Goal: Task Accomplishment & Management: Complete application form

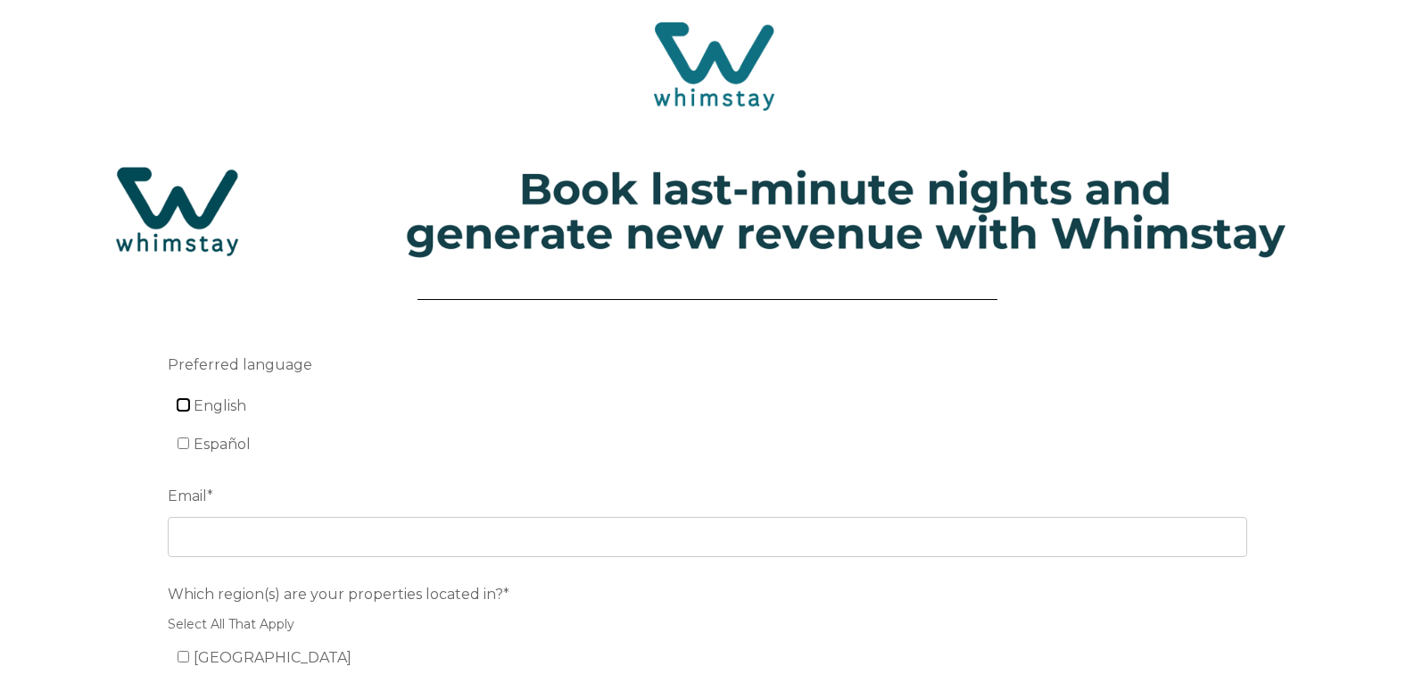
click at [180, 407] on input "English" at bounding box center [184, 405] width 12 height 12
checkbox input "true"
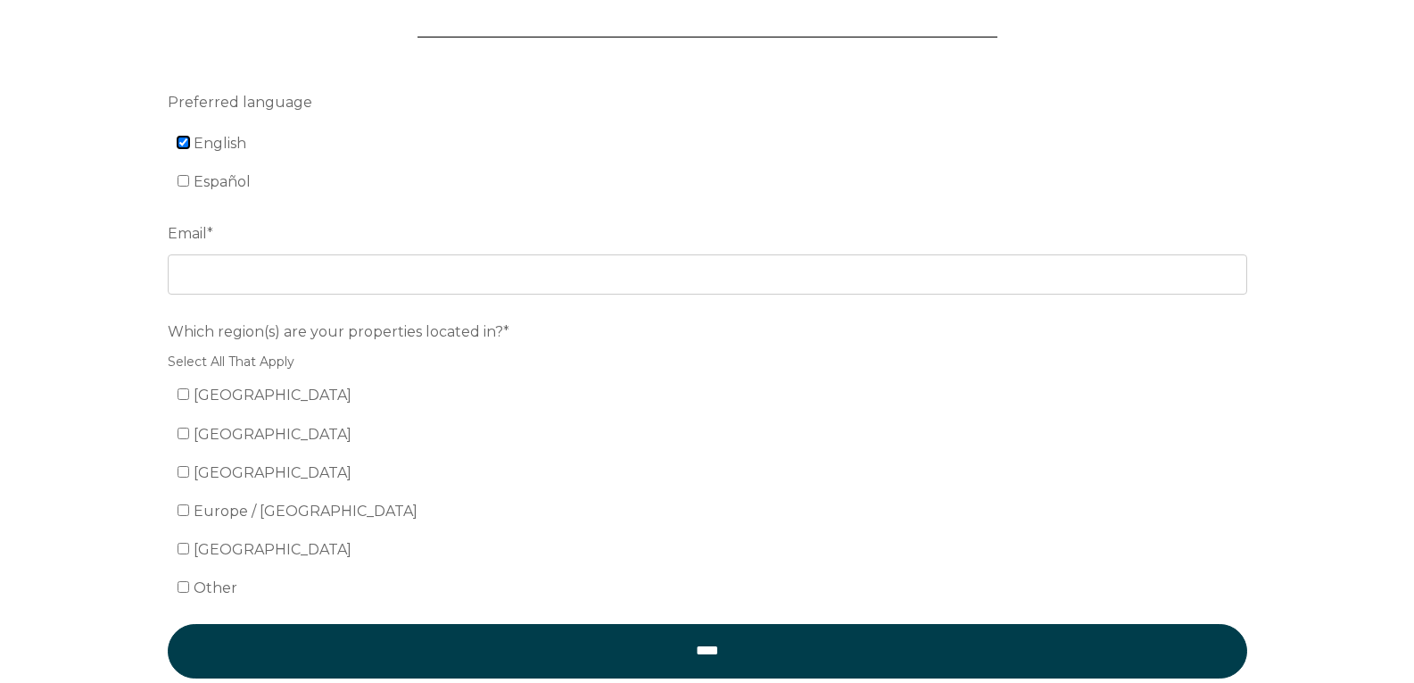
scroll to position [268, 0]
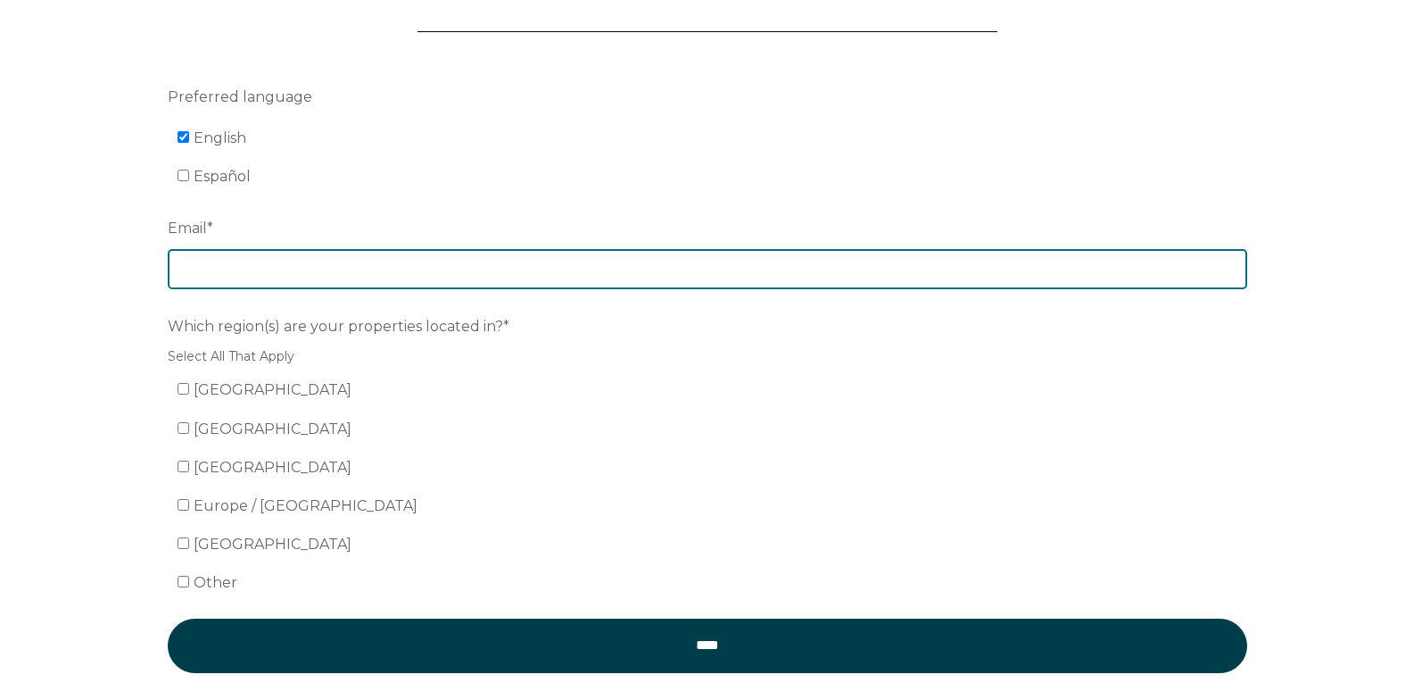
click at [245, 286] on input "Email *" at bounding box center [708, 268] width 1080 height 39
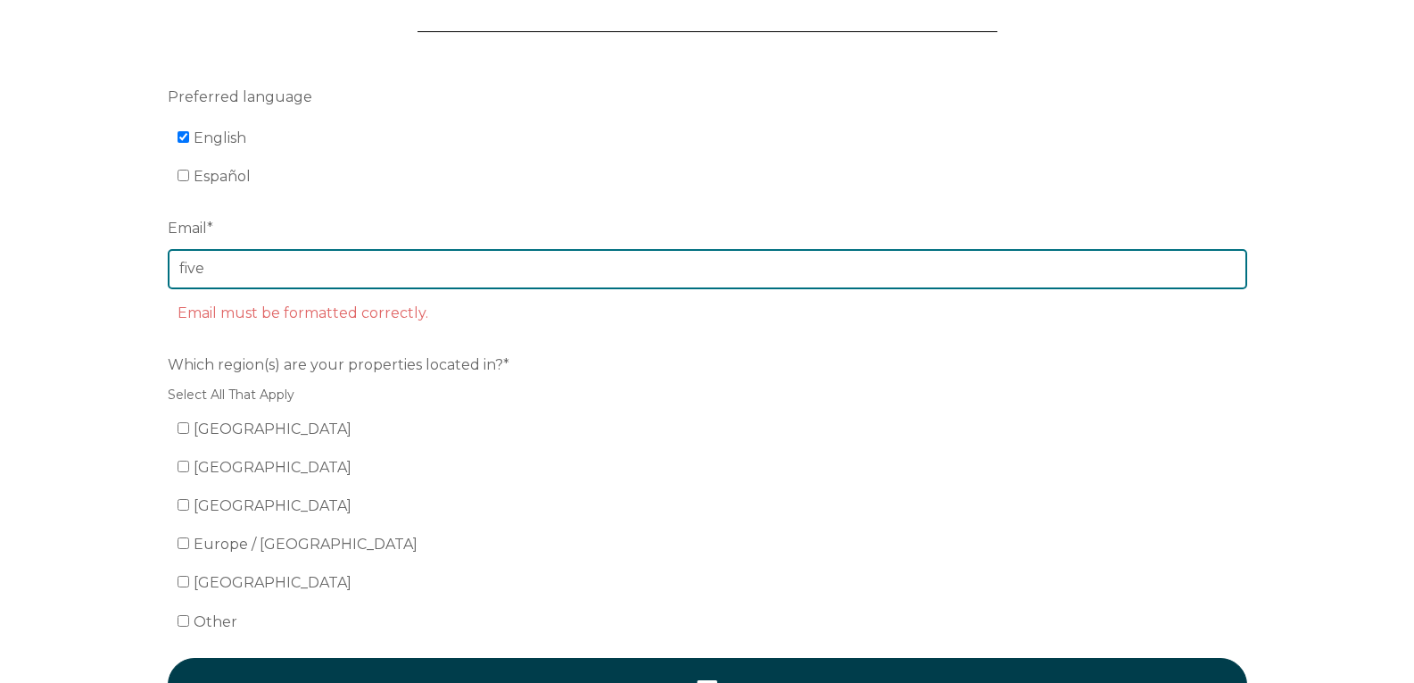
type input "[EMAIL_ADDRESS][DOMAIN_NAME]"
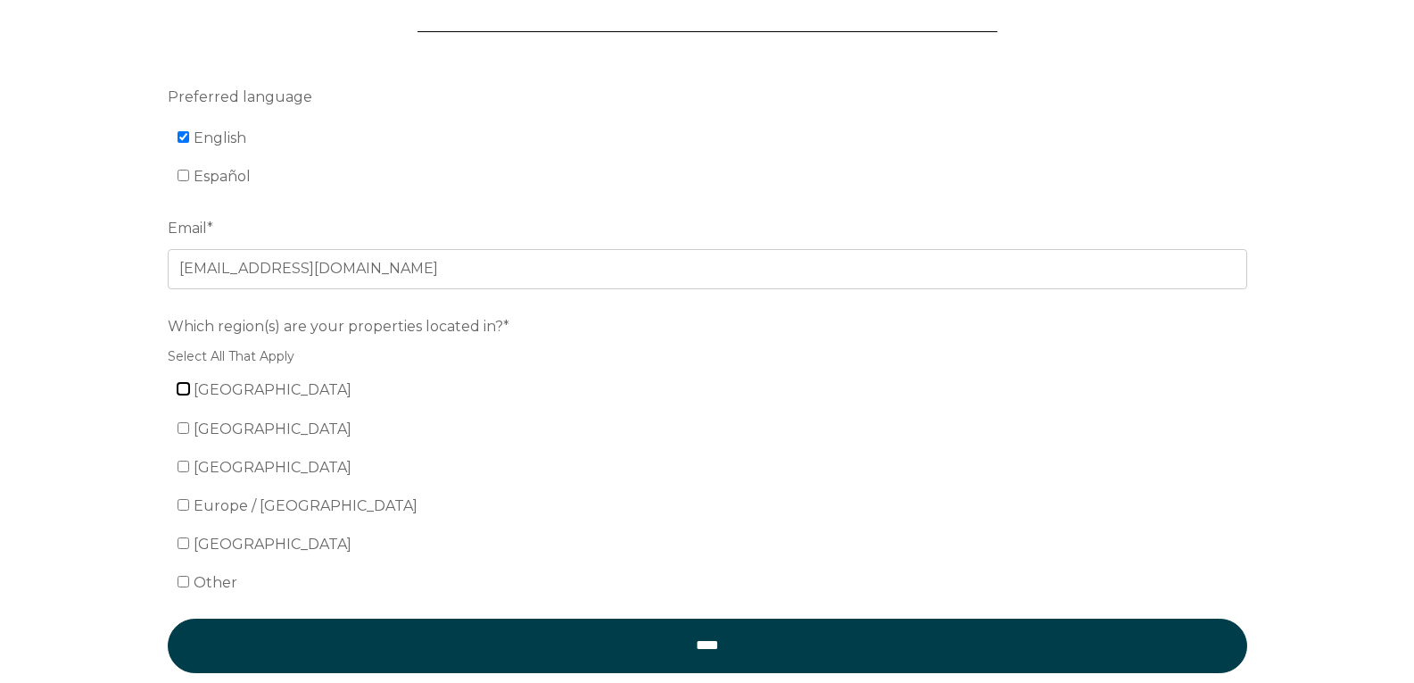
click at [183, 391] on input "[GEOGRAPHIC_DATA]" at bounding box center [184, 389] width 12 height 12
checkbox input "true"
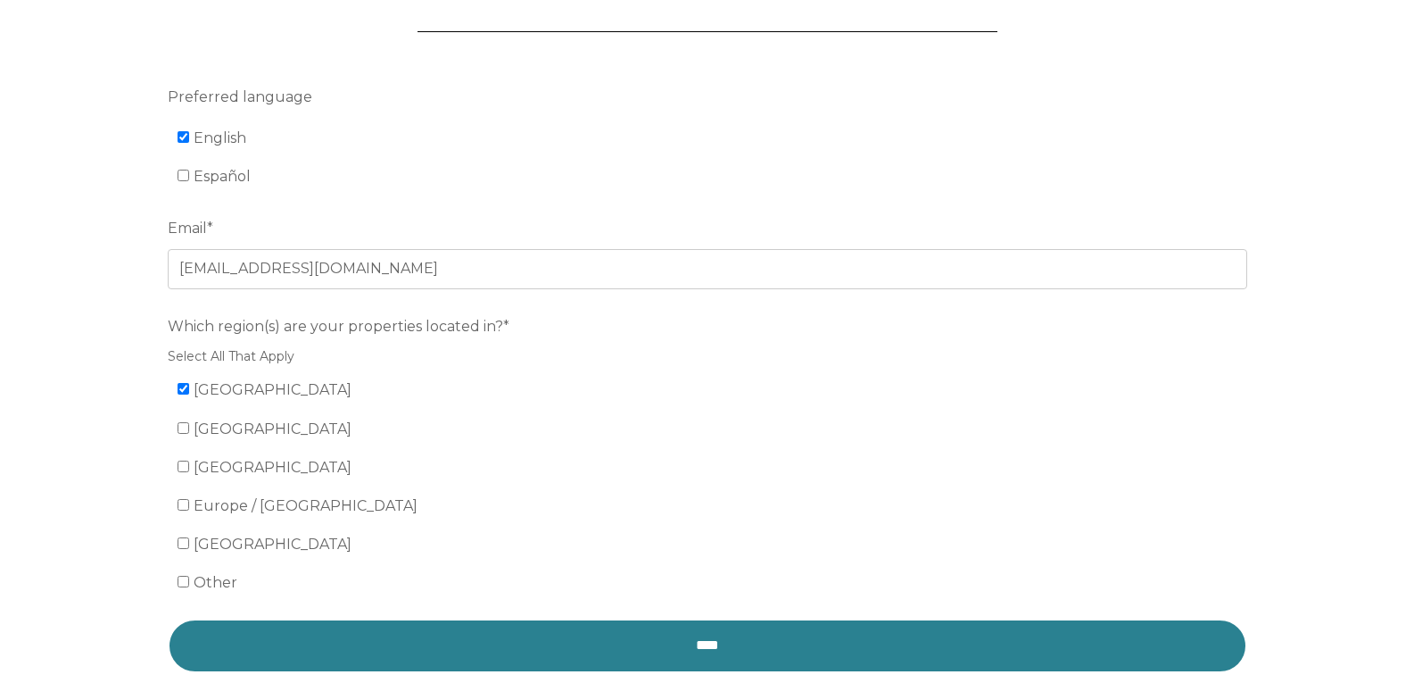
click at [677, 644] on input "****" at bounding box center [708, 645] width 1080 height 54
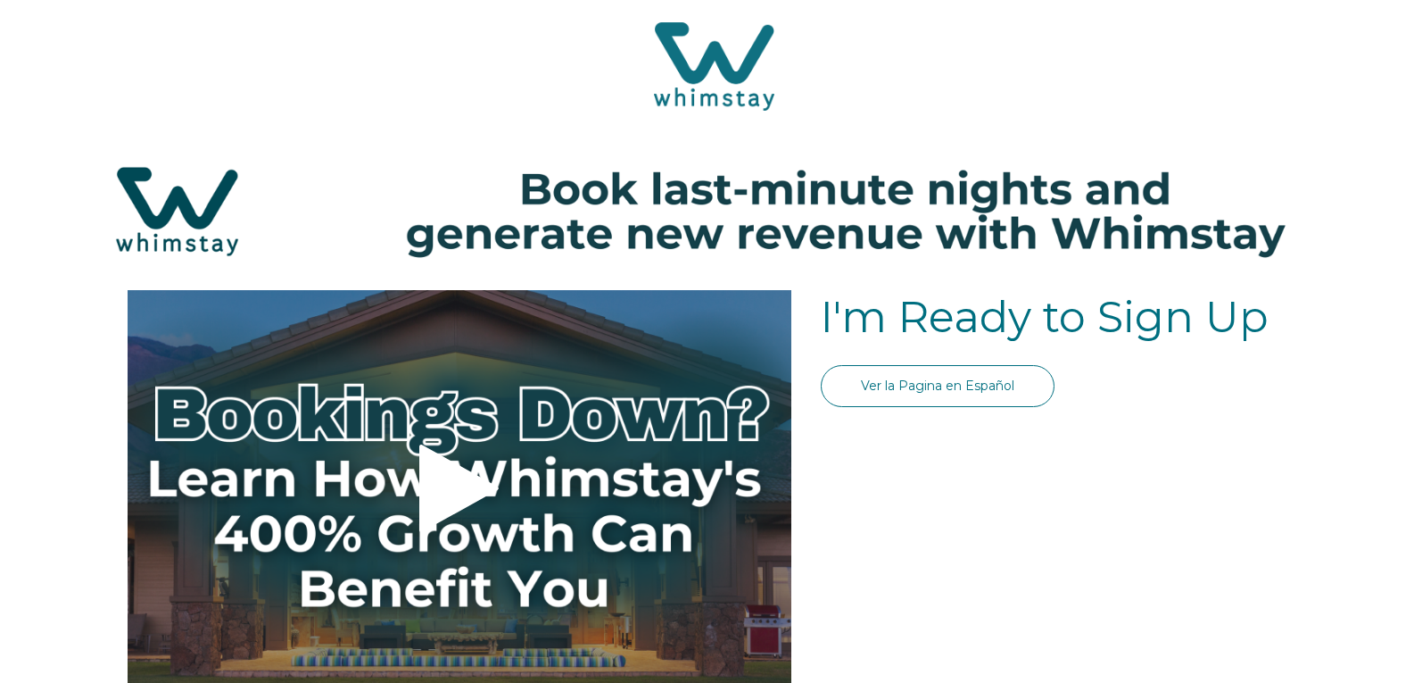
select select "US"
select select "Standard"
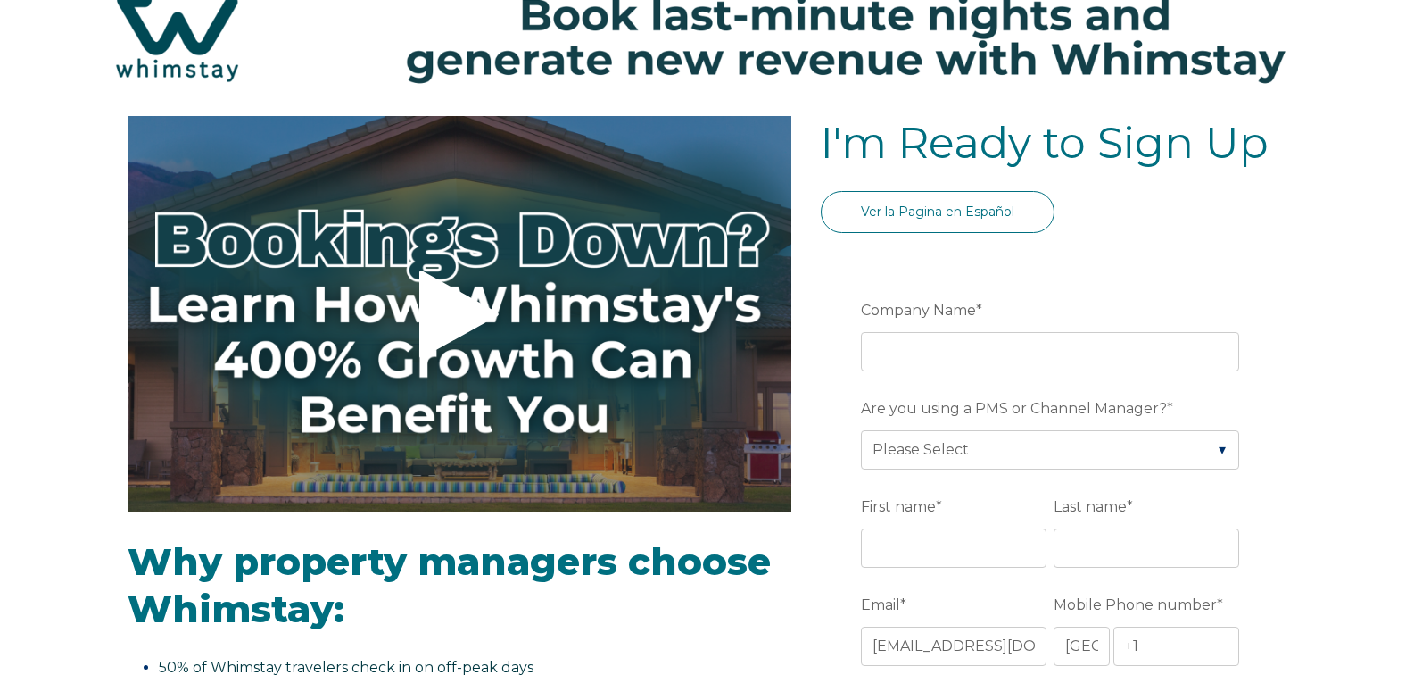
scroll to position [178, 0]
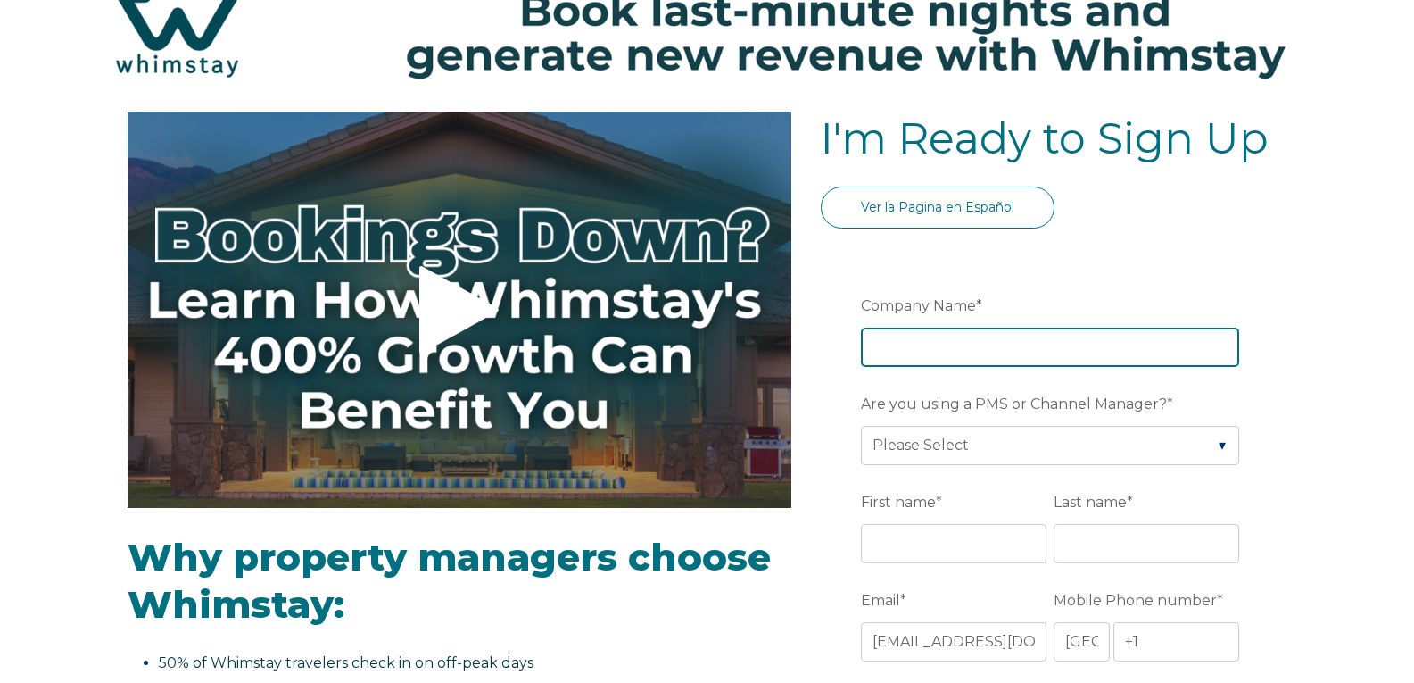
click at [890, 344] on input "Company Name *" at bounding box center [1050, 346] width 378 height 39
type input "Five Star Vacation Rentals"
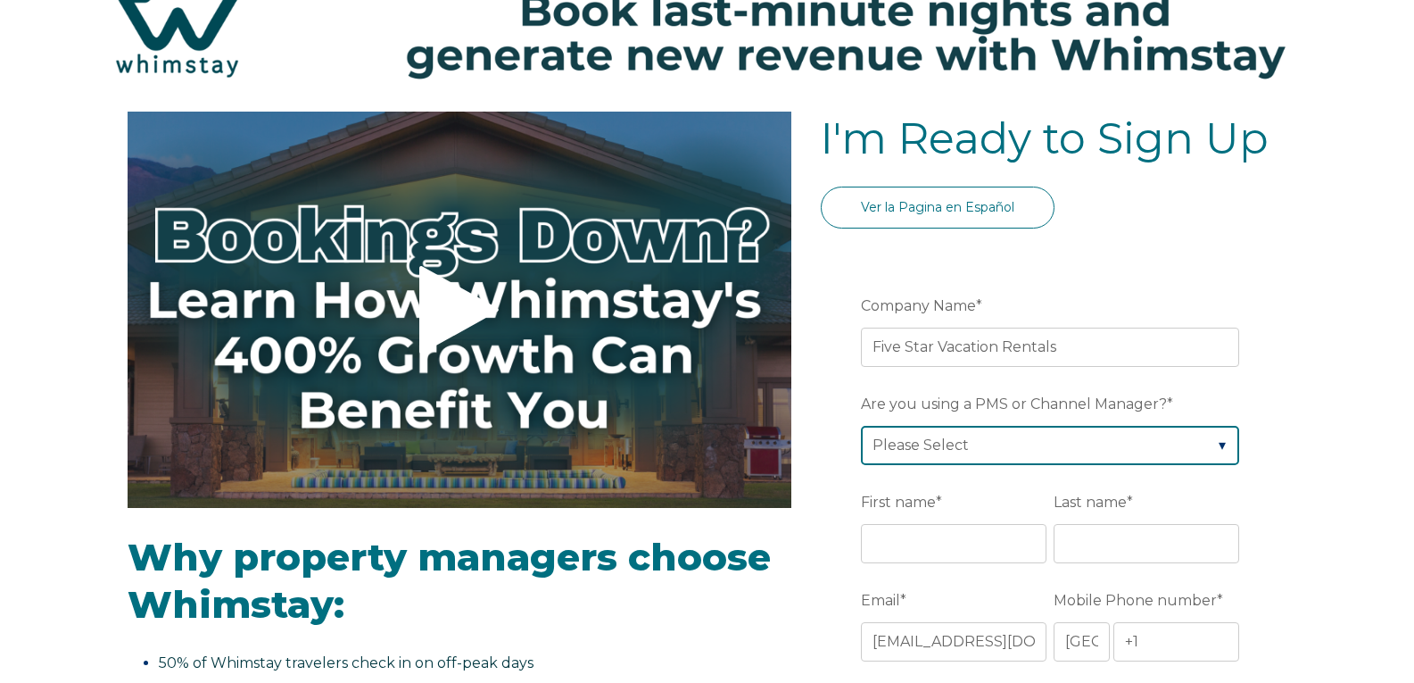
click at [979, 447] on select "Please Select Barefoot BookingPal Boost Brightside CiiRUS Escapia Guesty Hostaw…" at bounding box center [1050, 445] width 378 height 39
select select "Escapia"
click at [861, 426] on select "Please Select Barefoot BookingPal Boost Brightside CiiRUS Escapia Guesty Hostaw…" at bounding box center [1050, 445] width 378 height 39
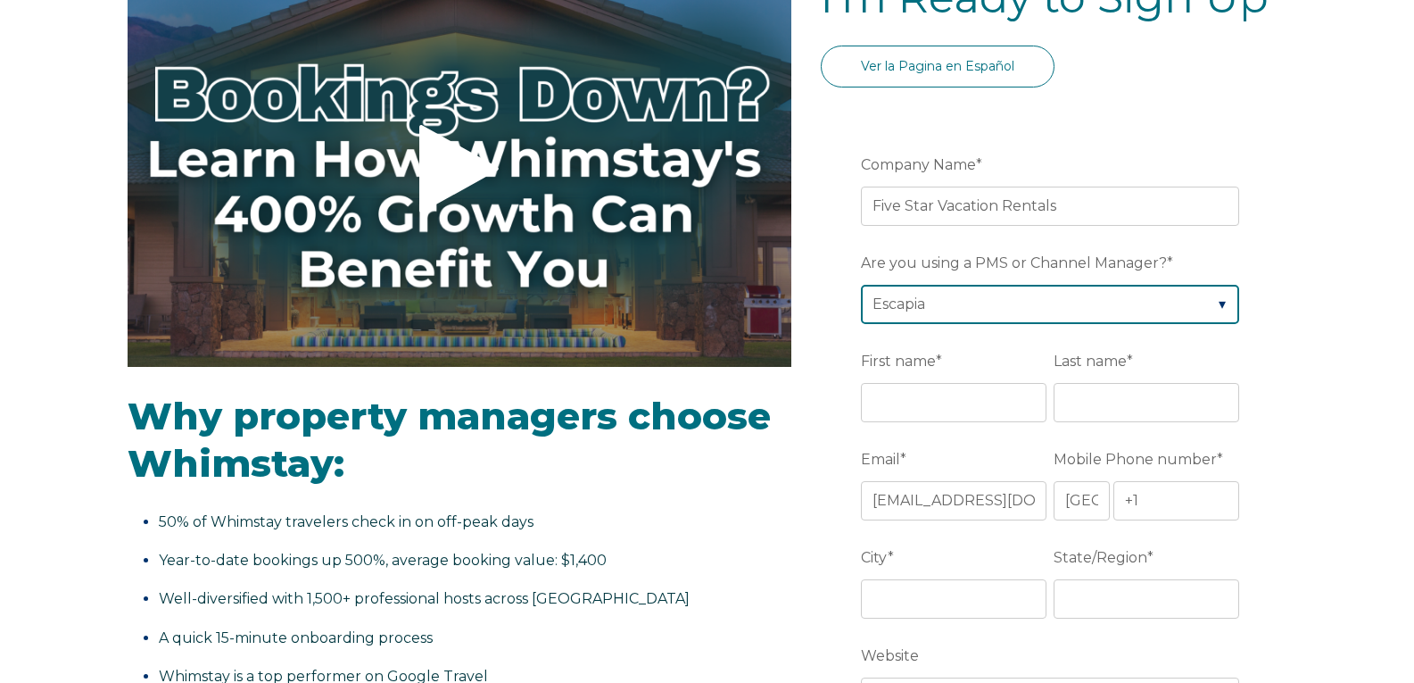
scroll to position [357, 0]
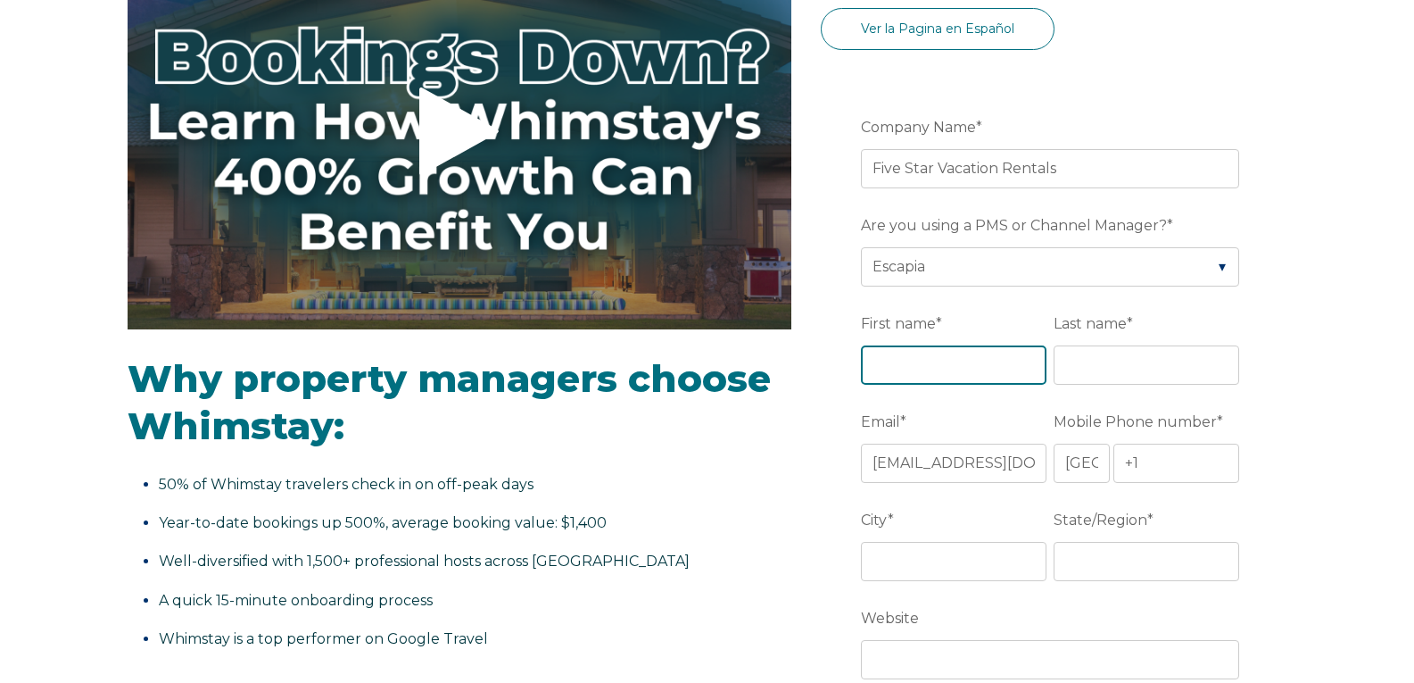
click at [946, 365] on input "First name *" at bounding box center [954, 364] width 186 height 39
type input "[PERSON_NAME]"
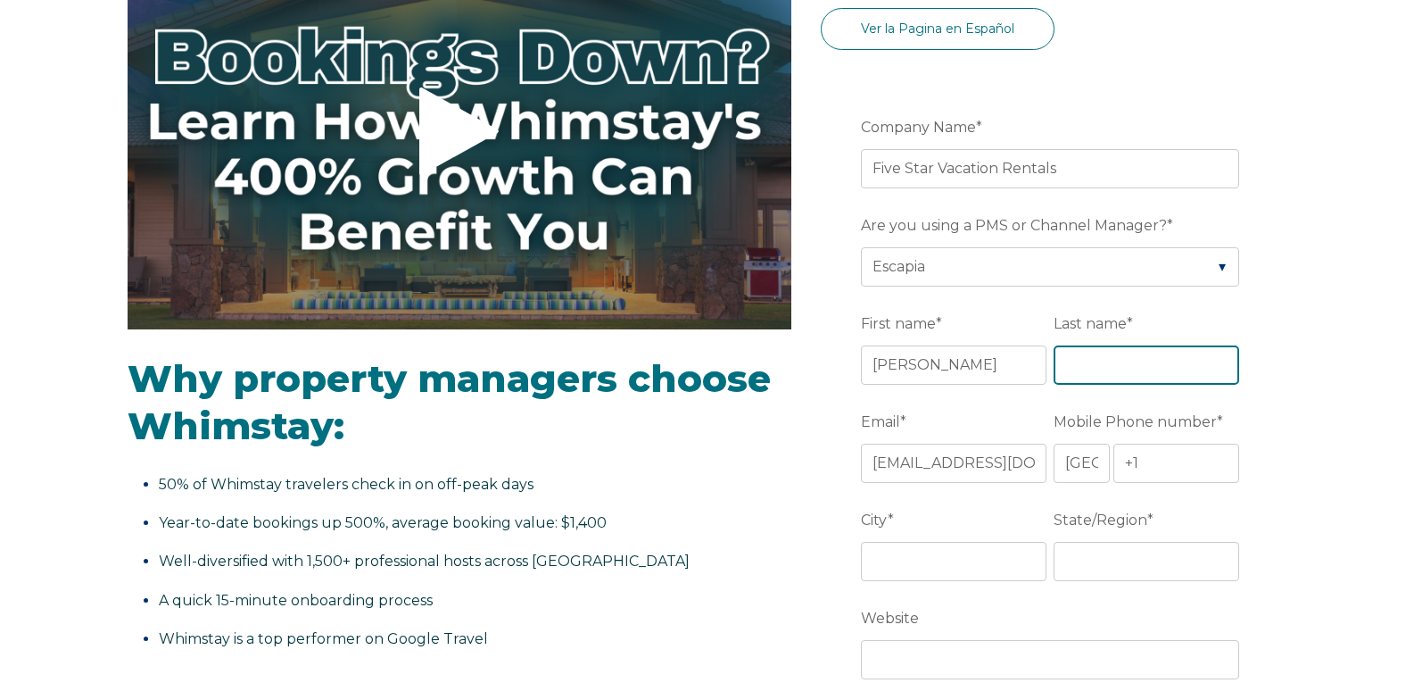
type input "Cobb"
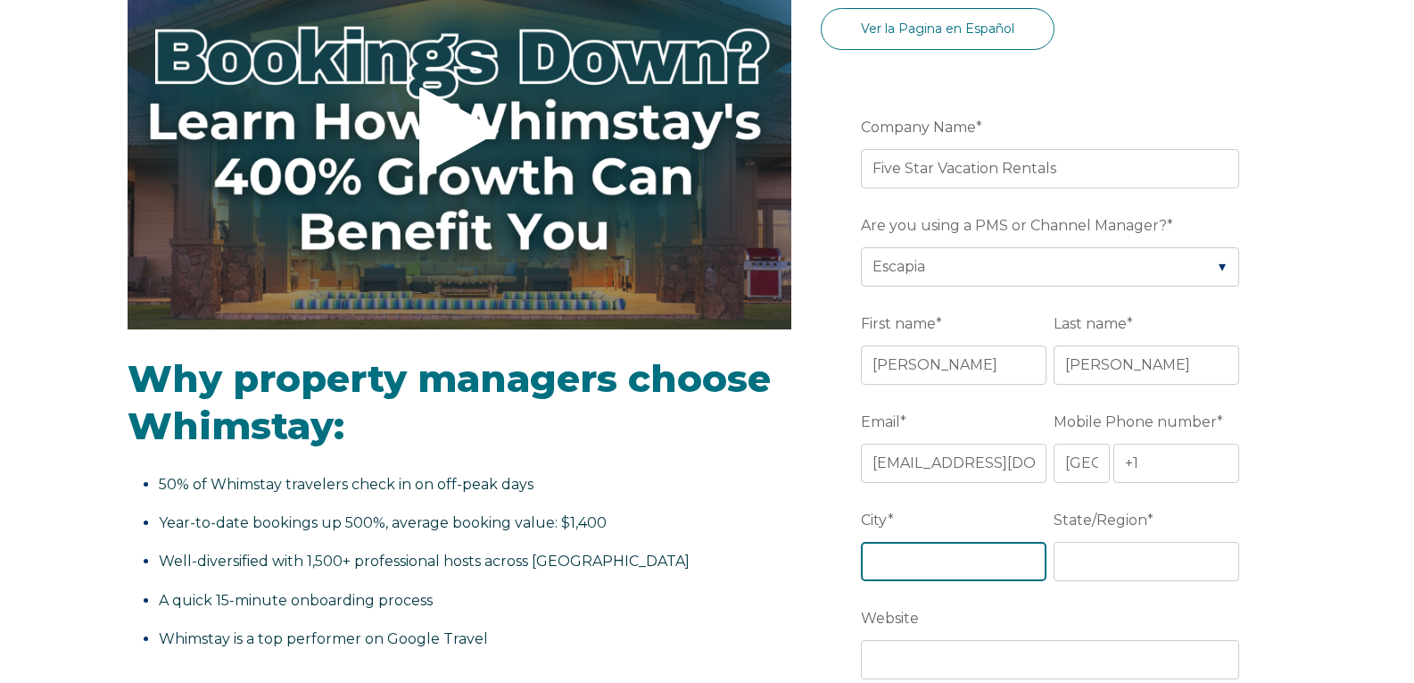
type input "Newport Beach"
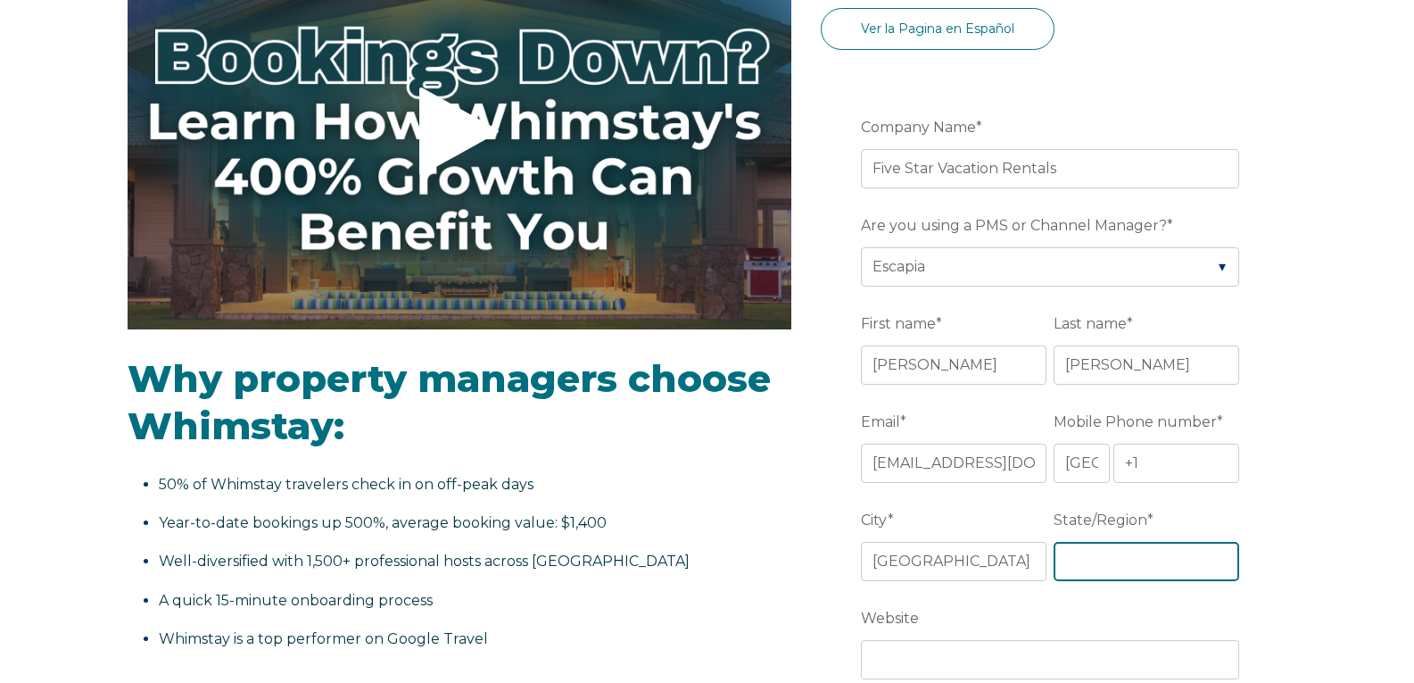
type input "California"
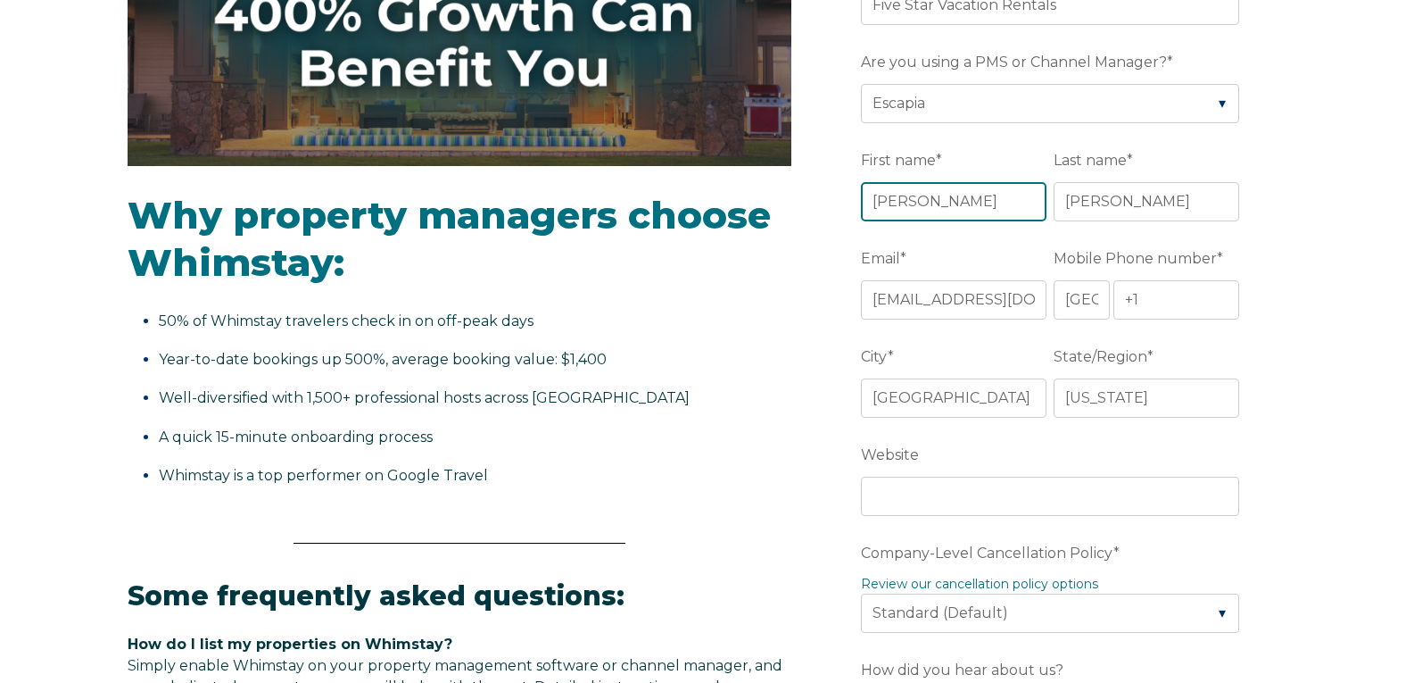
scroll to position [535, 0]
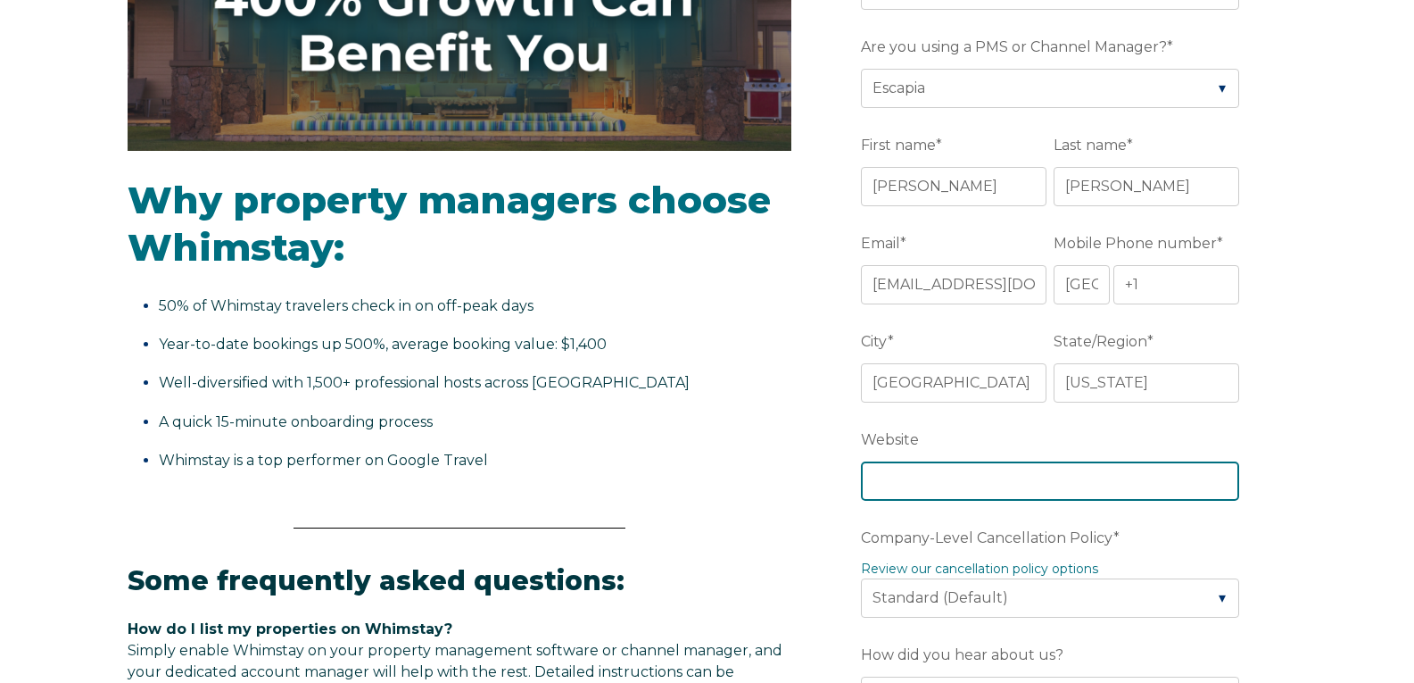
click at [932, 482] on input "Website" at bounding box center [1050, 480] width 378 height 39
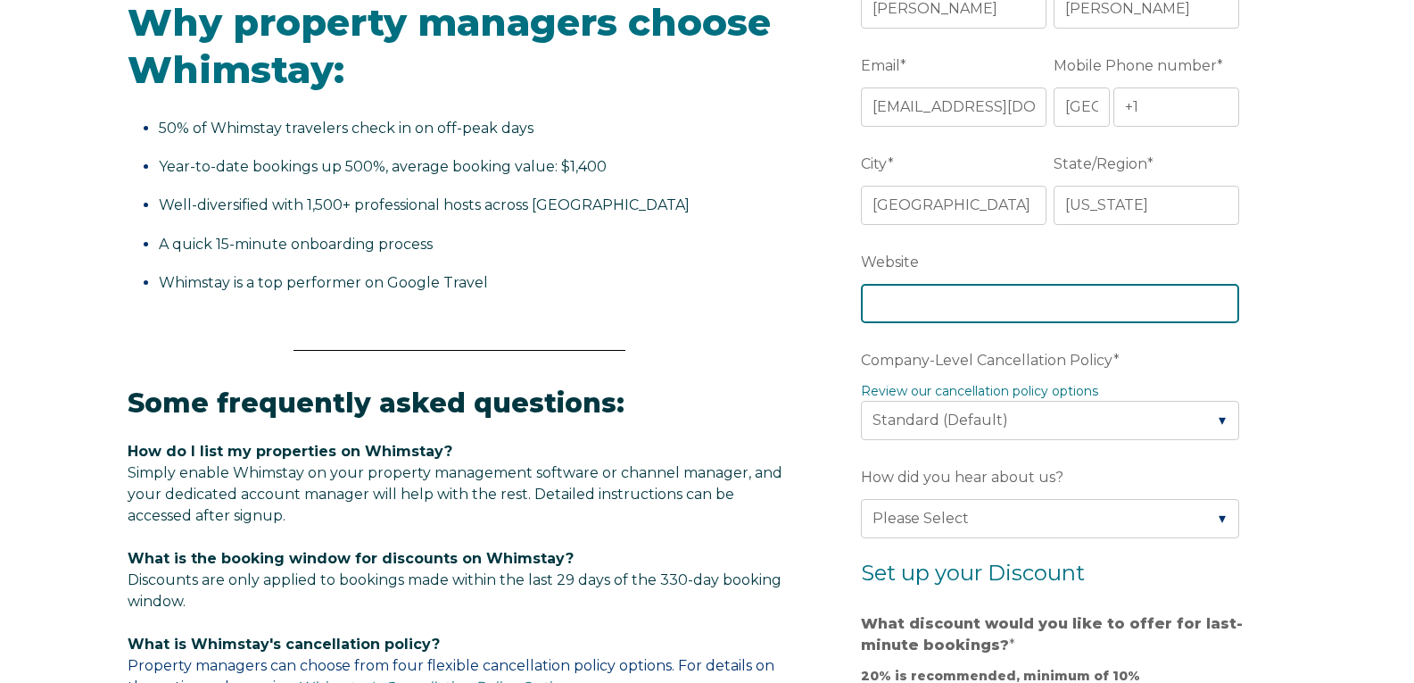
scroll to position [714, 0]
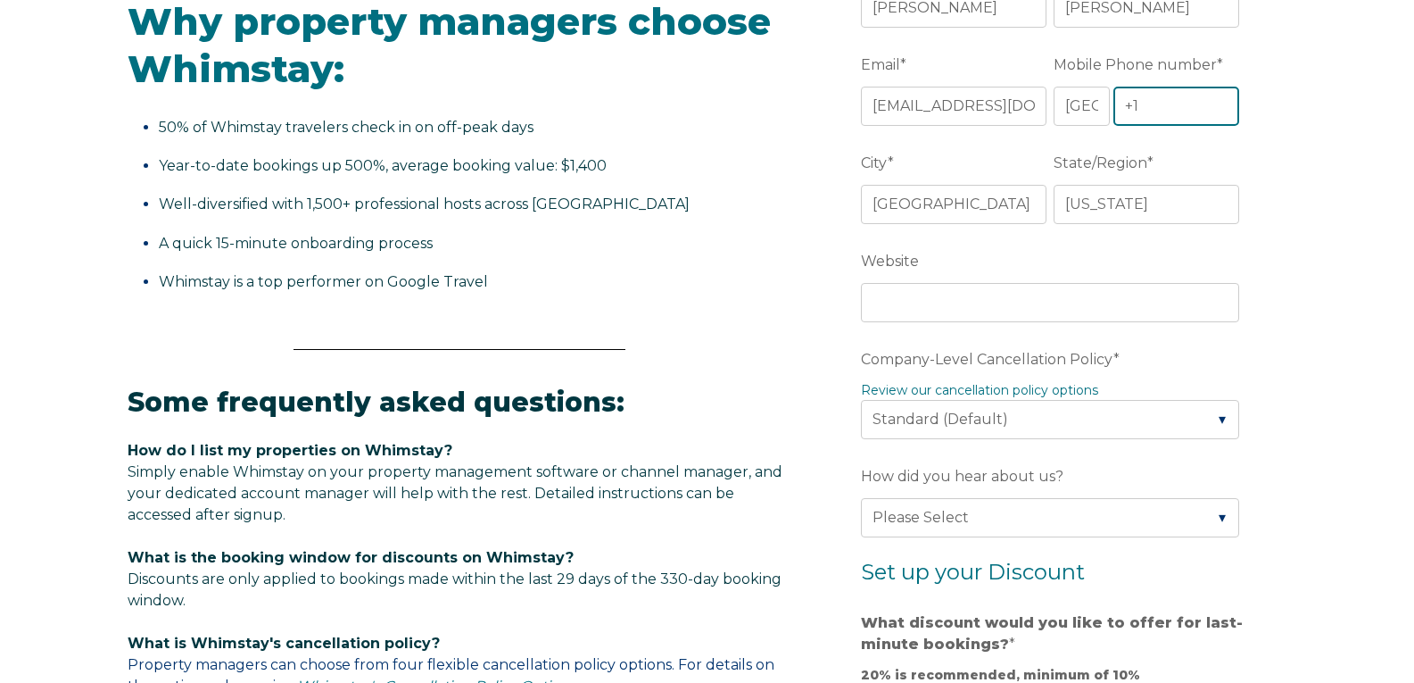
click at [1152, 105] on input "+1" at bounding box center [1176, 106] width 127 height 39
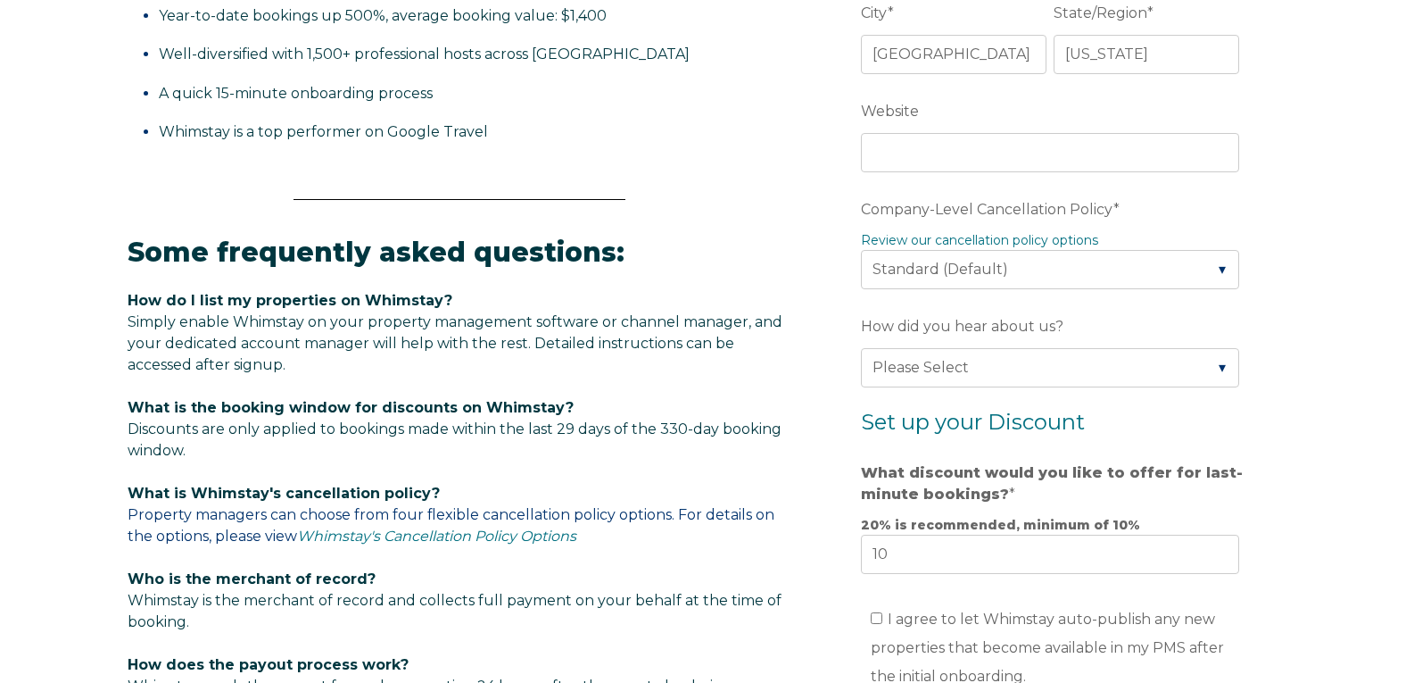
scroll to position [892, 0]
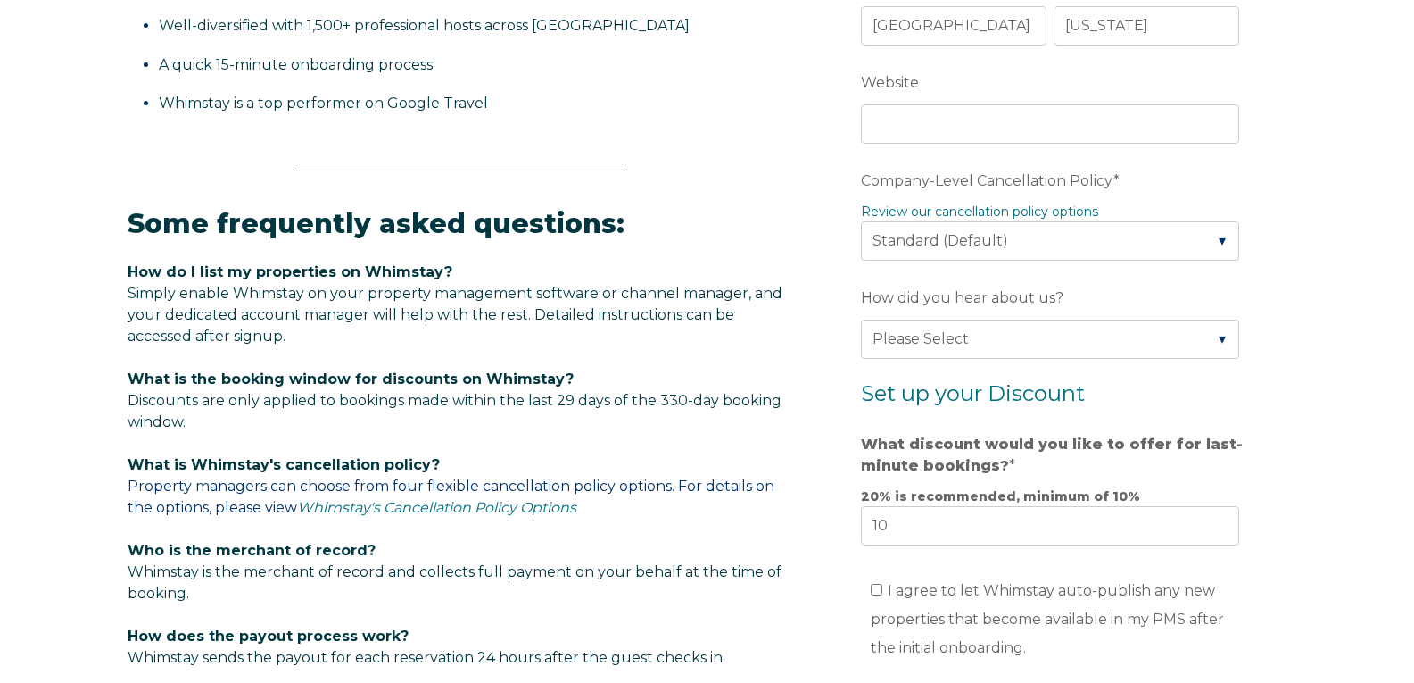
type input "+1 949702729"
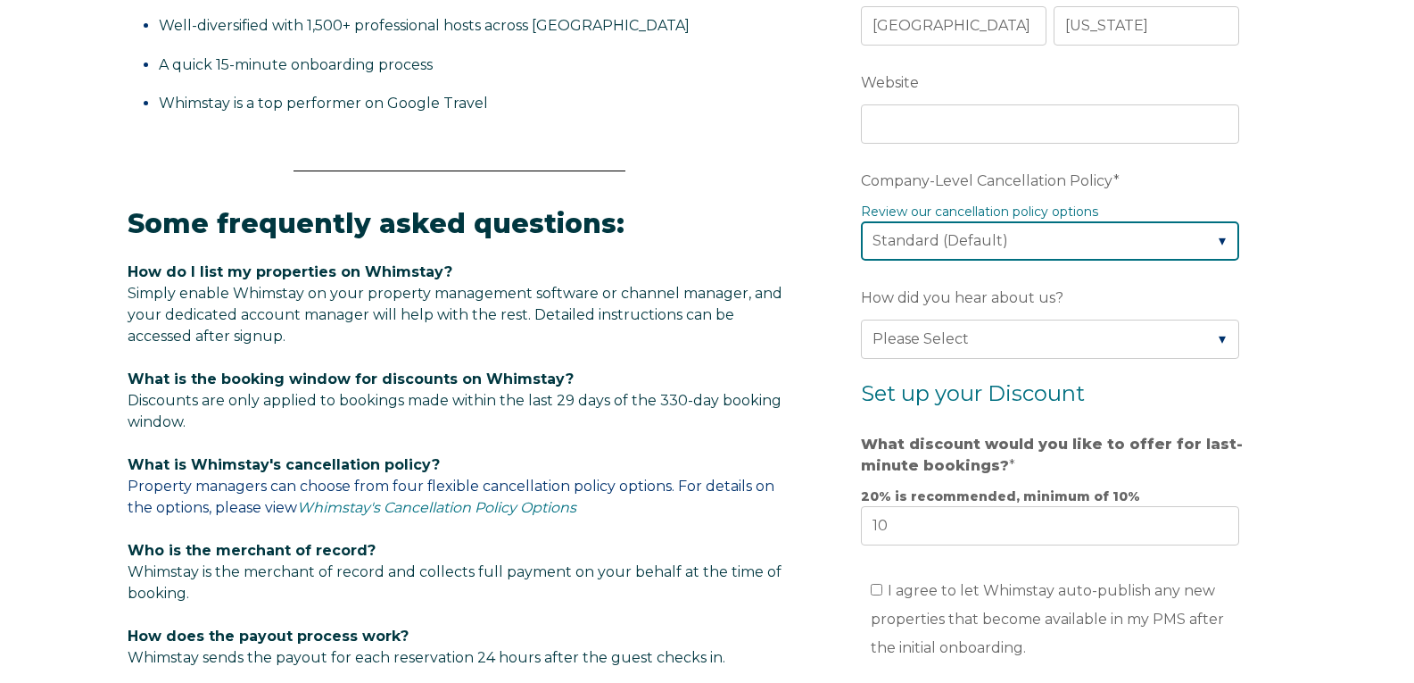
click at [1069, 248] on select "Please Select Partial Standard (Default) Moderate Strict" at bounding box center [1050, 240] width 378 height 39
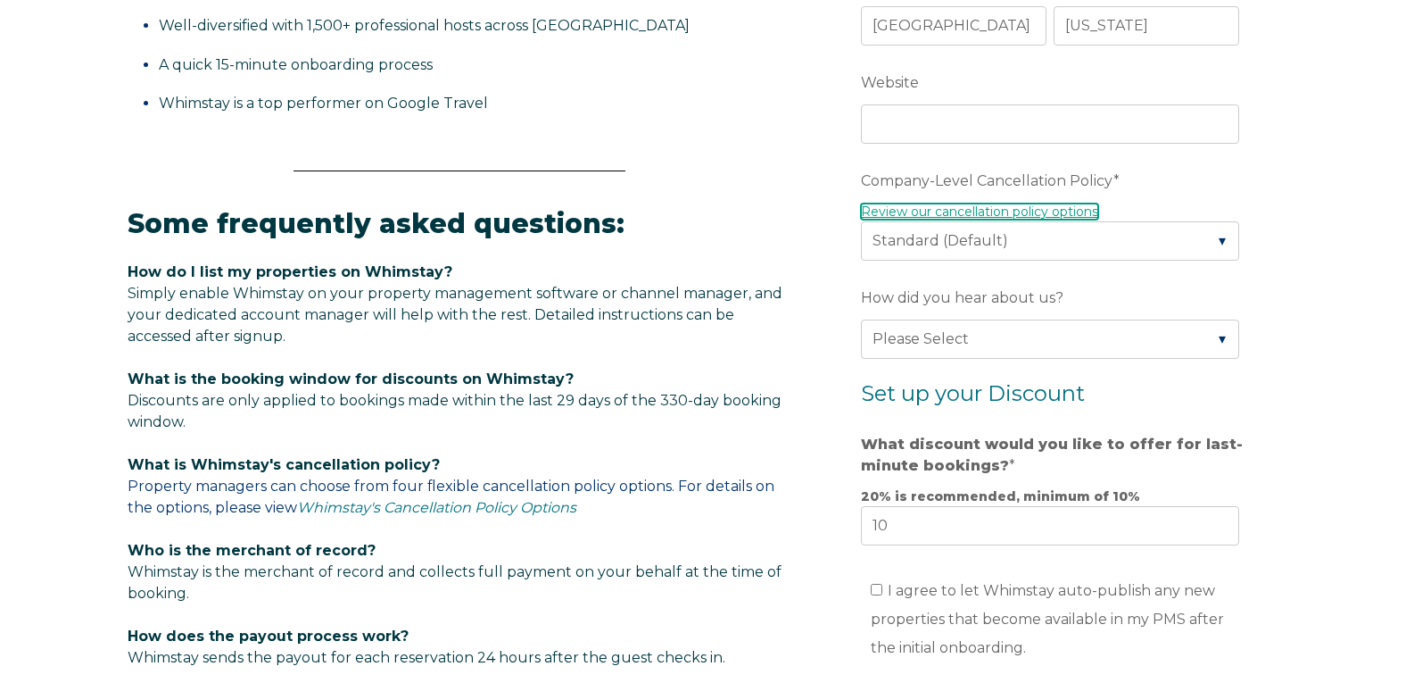
click at [1058, 212] on link "Review our cancellation policy options" at bounding box center [979, 211] width 237 height 16
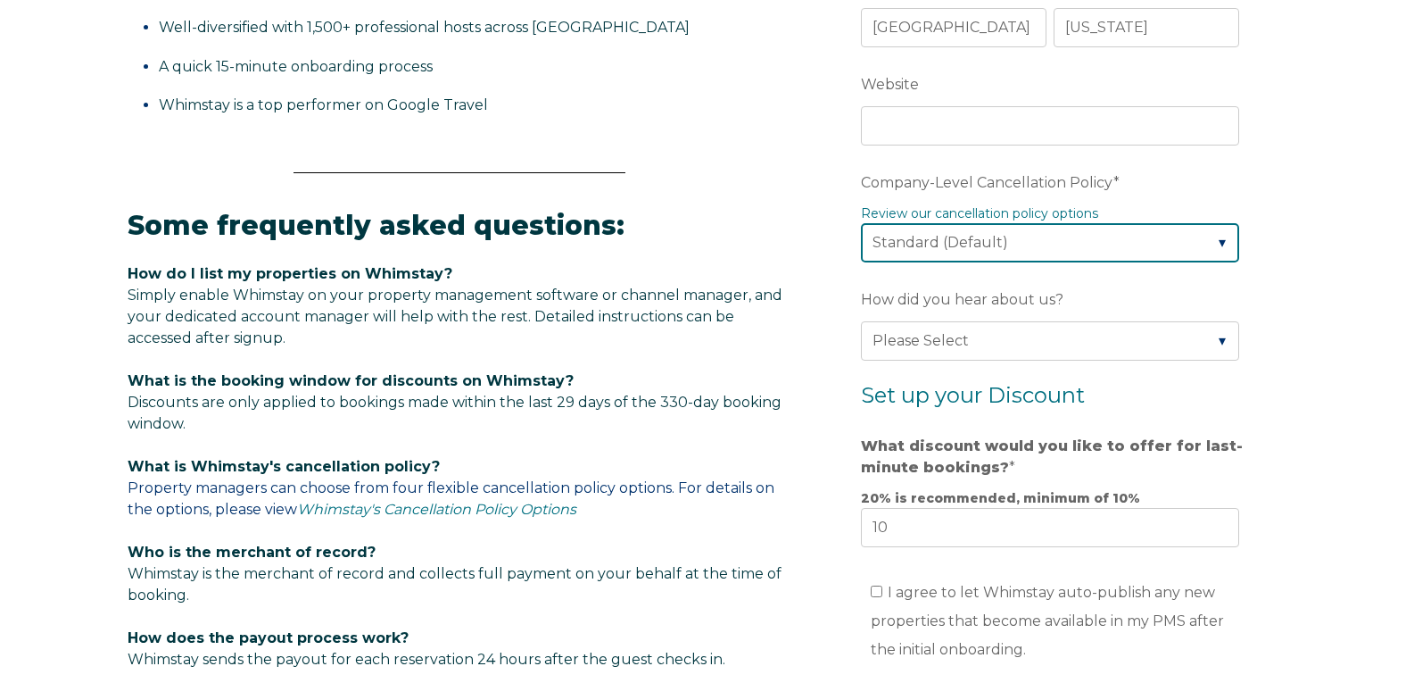
click at [1032, 244] on select "Please Select Partial Standard (Default) Moderate Strict" at bounding box center [1050, 242] width 378 height 39
select select "Moderate"
click at [861, 223] on select "Please Select Partial Standard (Default) Moderate Strict" at bounding box center [1050, 242] width 378 height 39
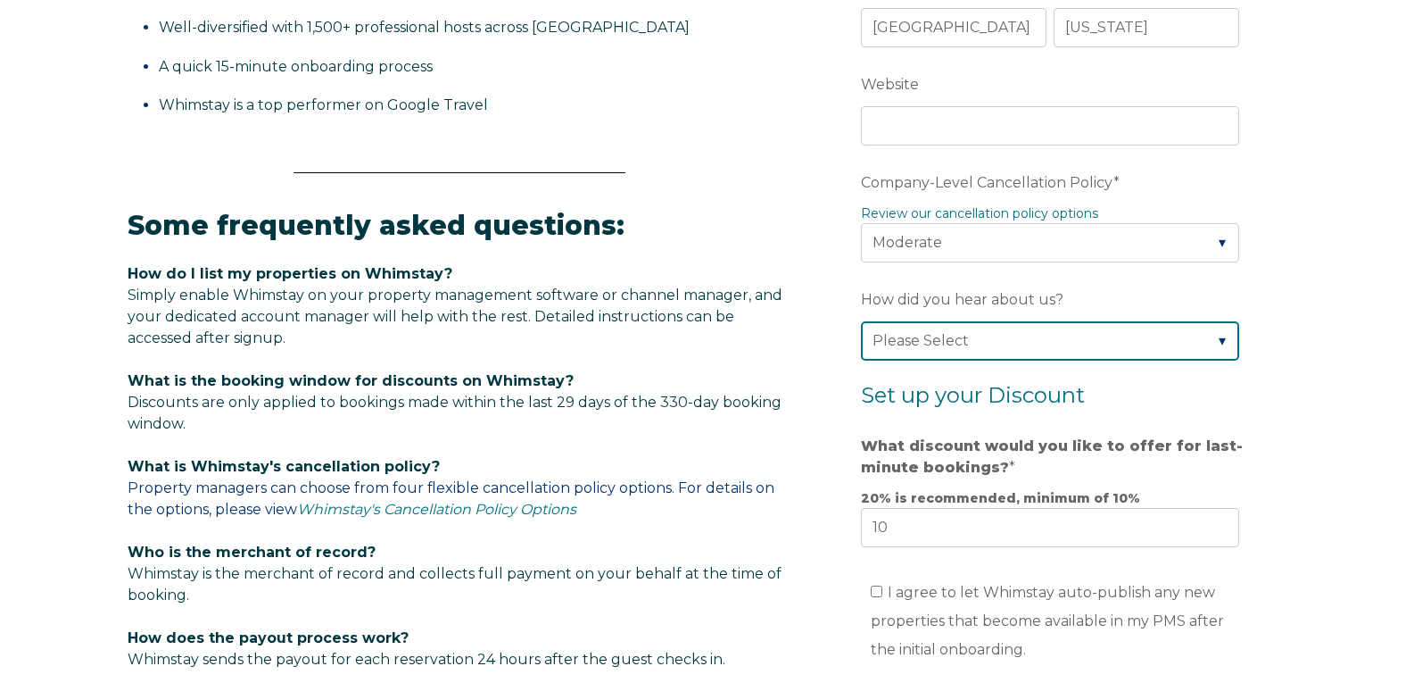
click at [974, 347] on select "Please Select Found Whimstay through a Google search Spoke to a Whimstay salesp…" at bounding box center [1050, 340] width 378 height 39
select select "Google Search"
click at [861, 321] on select "Please Select Found Whimstay through a Google search Spoke to a Whimstay salesp…" at bounding box center [1050, 340] width 378 height 39
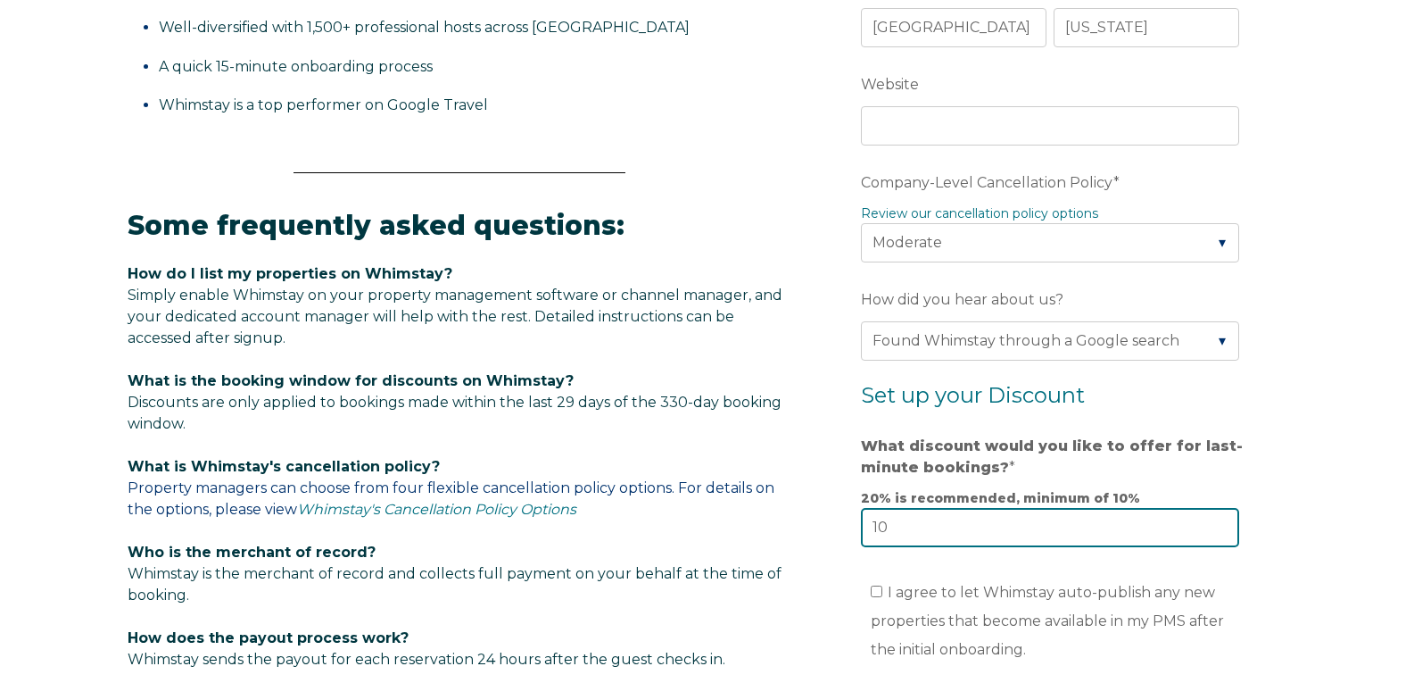
drag, startPoint x: 895, startPoint y: 531, endPoint x: 849, endPoint y: 515, distance: 49.1
click at [849, 515] on form "Company Name * Five Star Vacation Rentals Are you using a PMS or Channel Manage…" at bounding box center [1054, 283] width 466 height 1490
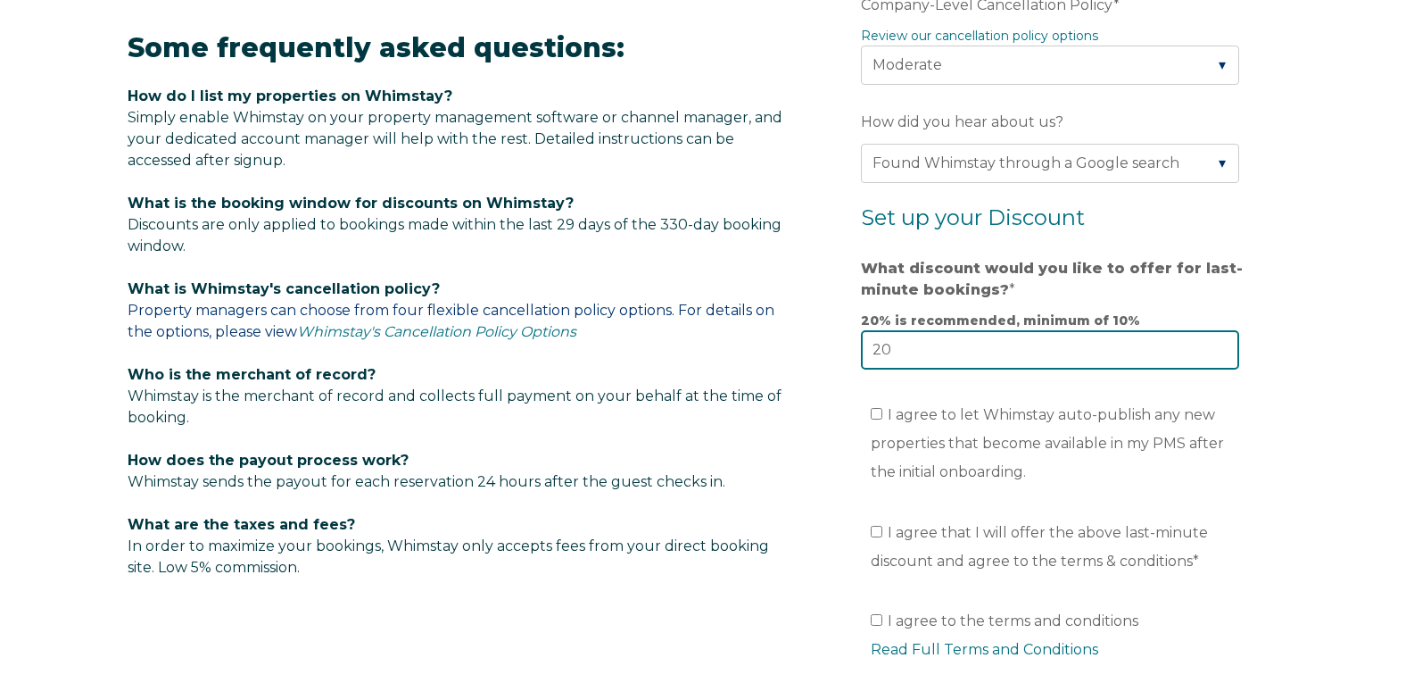
scroll to position [1069, 0]
type input "20"
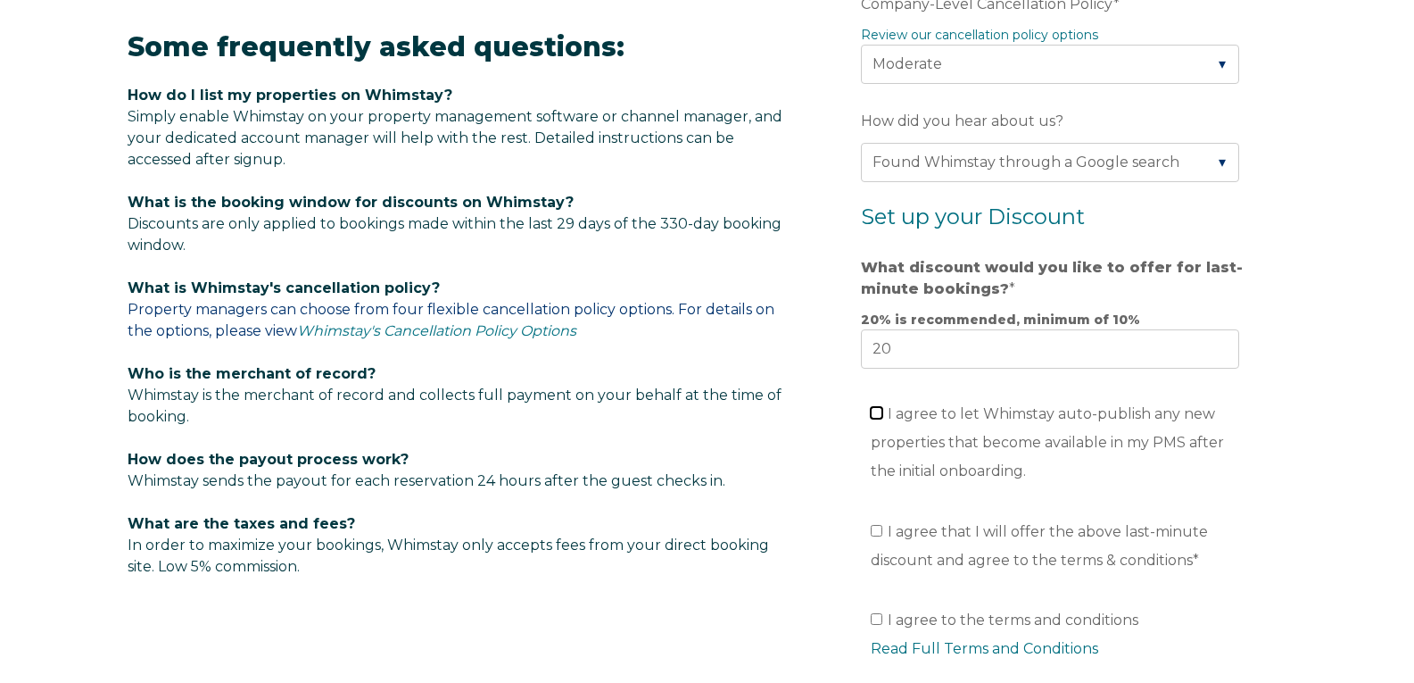
click at [874, 413] on input "I agree to let Whimstay auto-publish any new properties that become available i…" at bounding box center [877, 413] width 12 height 12
checkbox input "true"
click at [873, 541] on li "I agree that I will offer the above last-minute discount and agree to the terms…" at bounding box center [1060, 545] width 378 height 57
click at [873, 530] on input "I agree that I will offer the above last-minute discount and agree to the terms…" at bounding box center [877, 531] width 12 height 12
checkbox input "true"
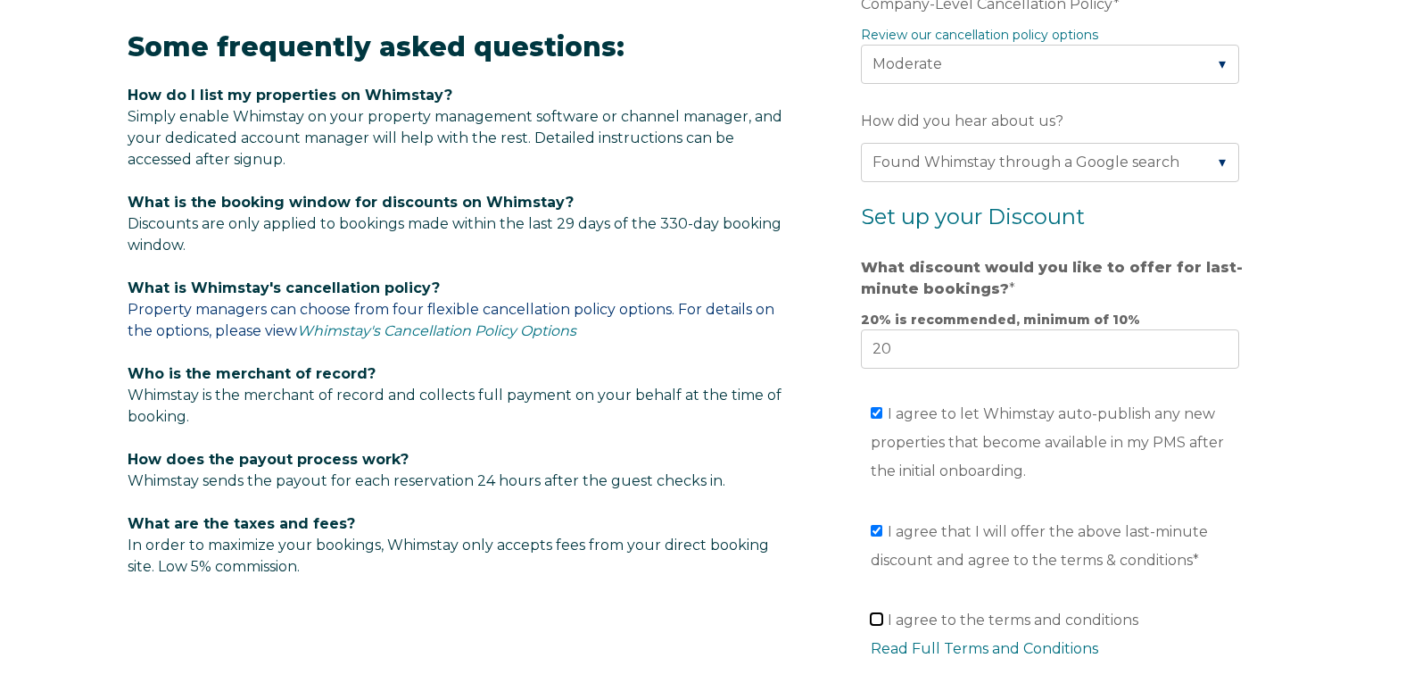
drag, startPoint x: 875, startPoint y: 622, endPoint x: 849, endPoint y: 614, distance: 27.1
click at [875, 621] on input "I agree to the terms and conditions Read Full Terms and Conditions *" at bounding box center [877, 619] width 12 height 12
checkbox input "true"
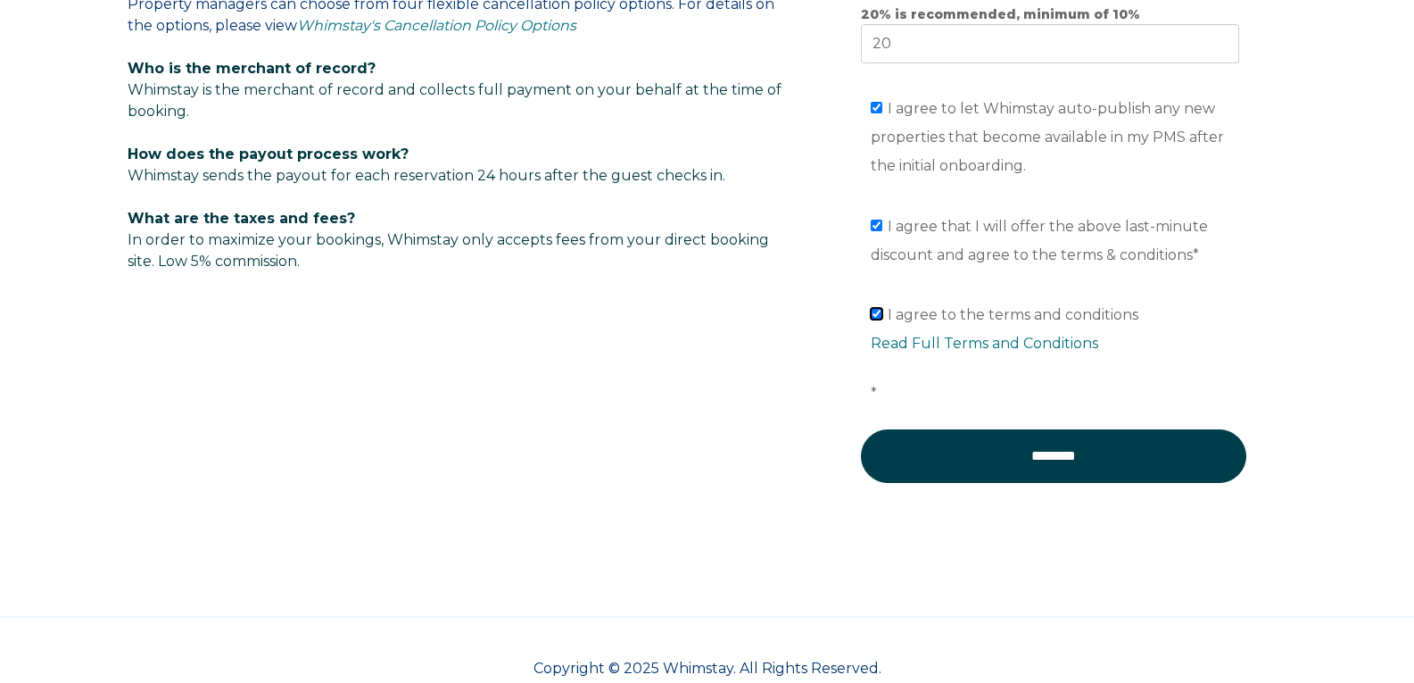
scroll to position [1413, 0]
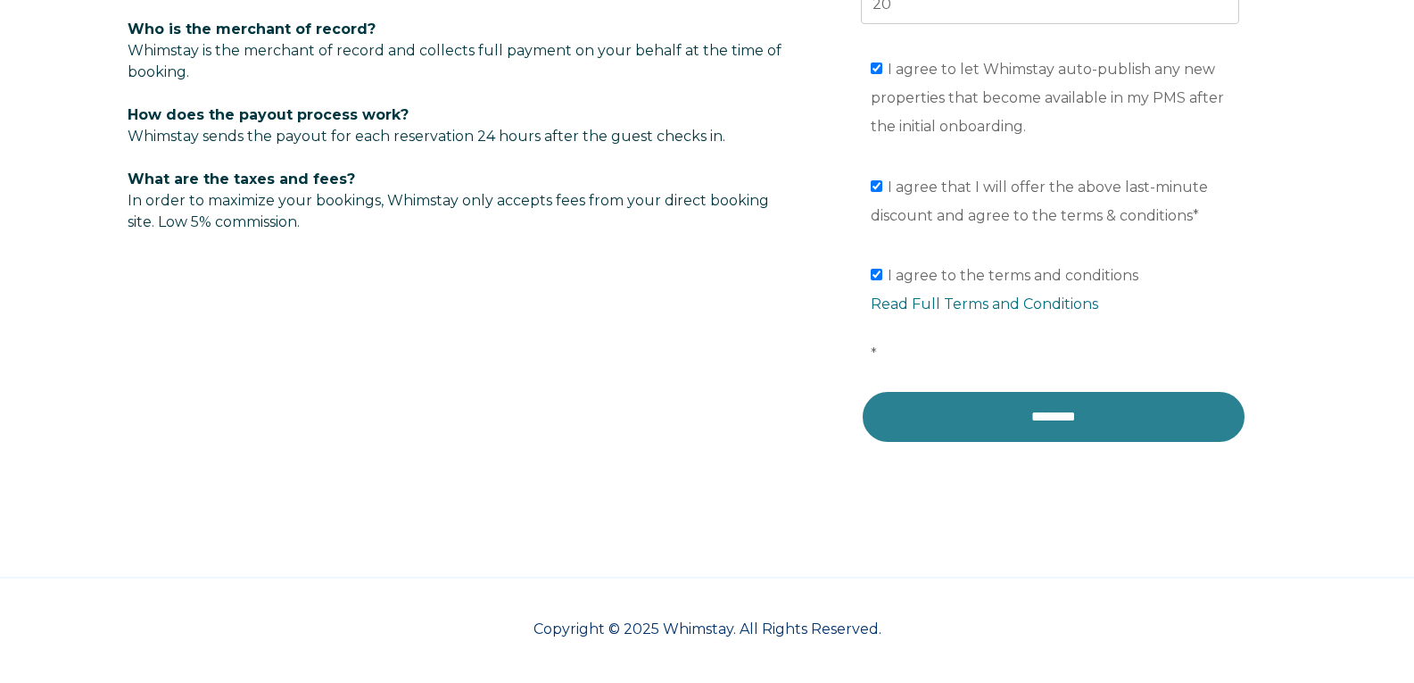
click at [973, 431] on input "********" at bounding box center [1053, 417] width 385 height 54
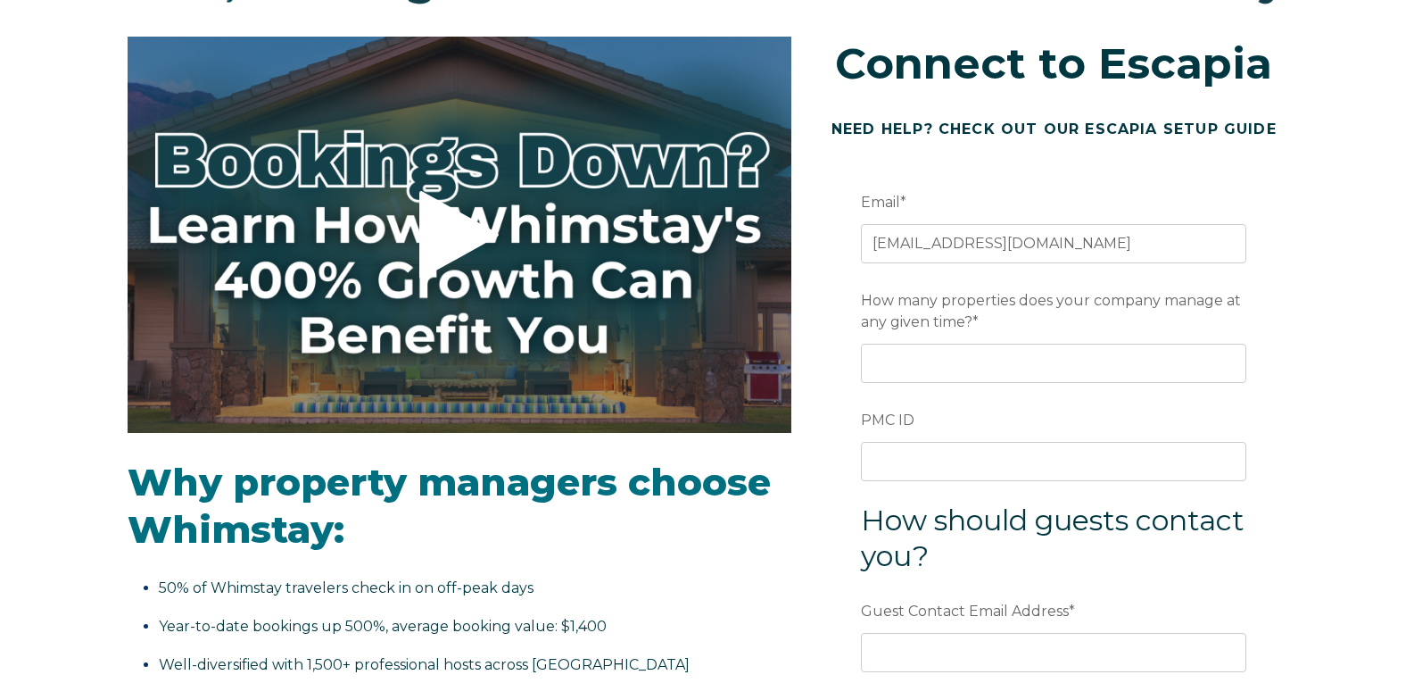
scroll to position [268, 0]
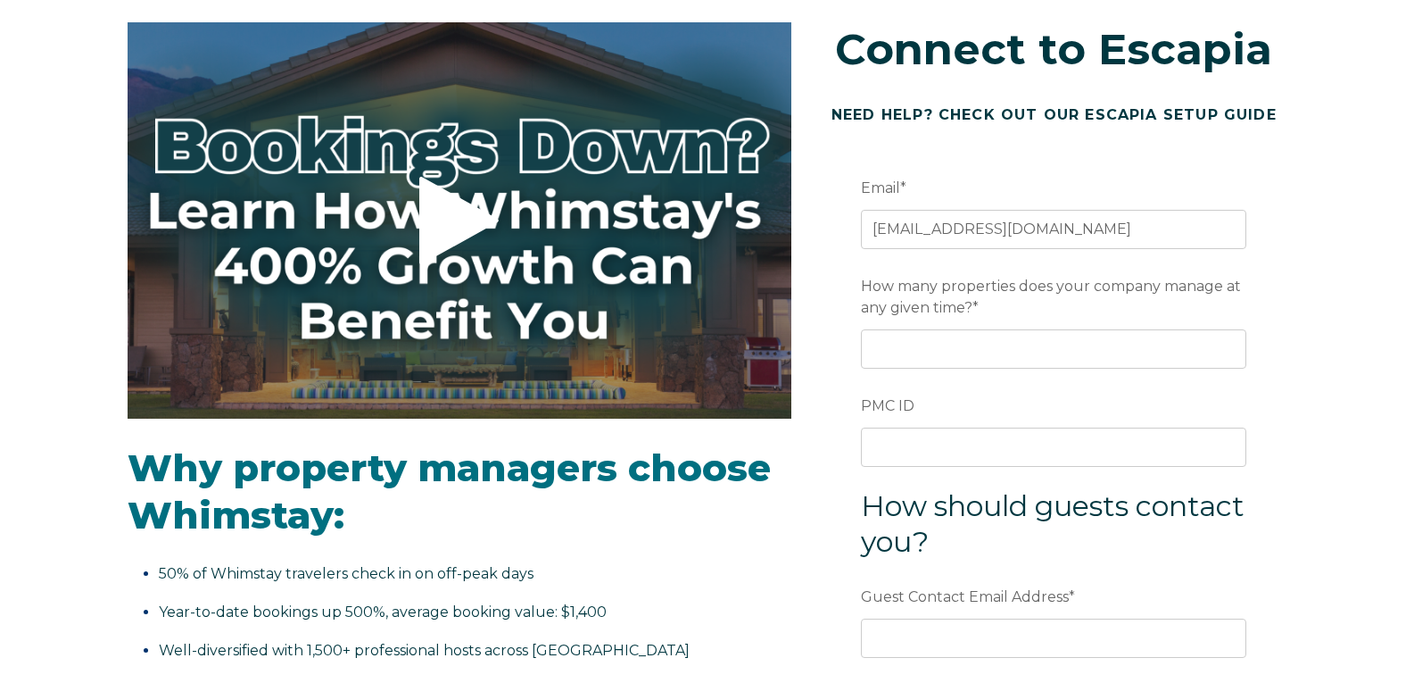
click at [913, 376] on form "**********" at bounding box center [1054, 512] width 466 height 760
click at [917, 335] on input "How many properties does your company manage at any given time? *" at bounding box center [1053, 348] width 385 height 39
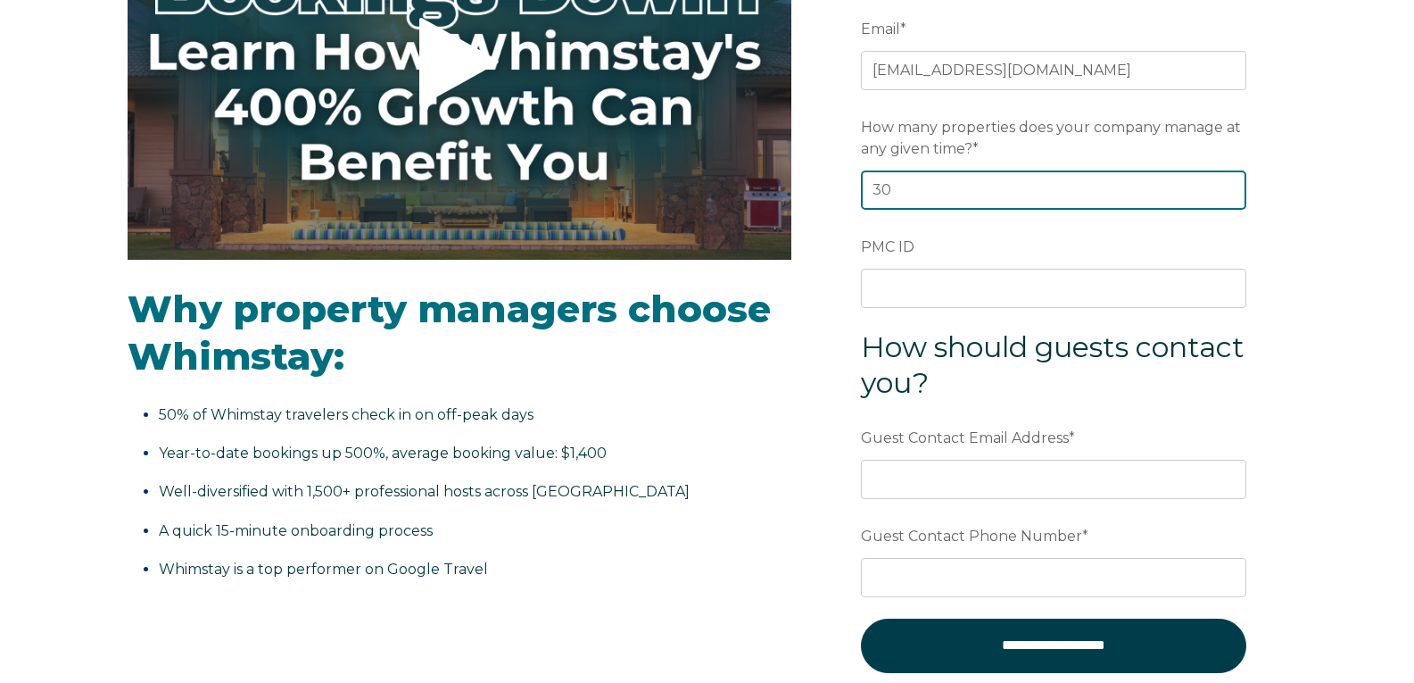
scroll to position [535, 0]
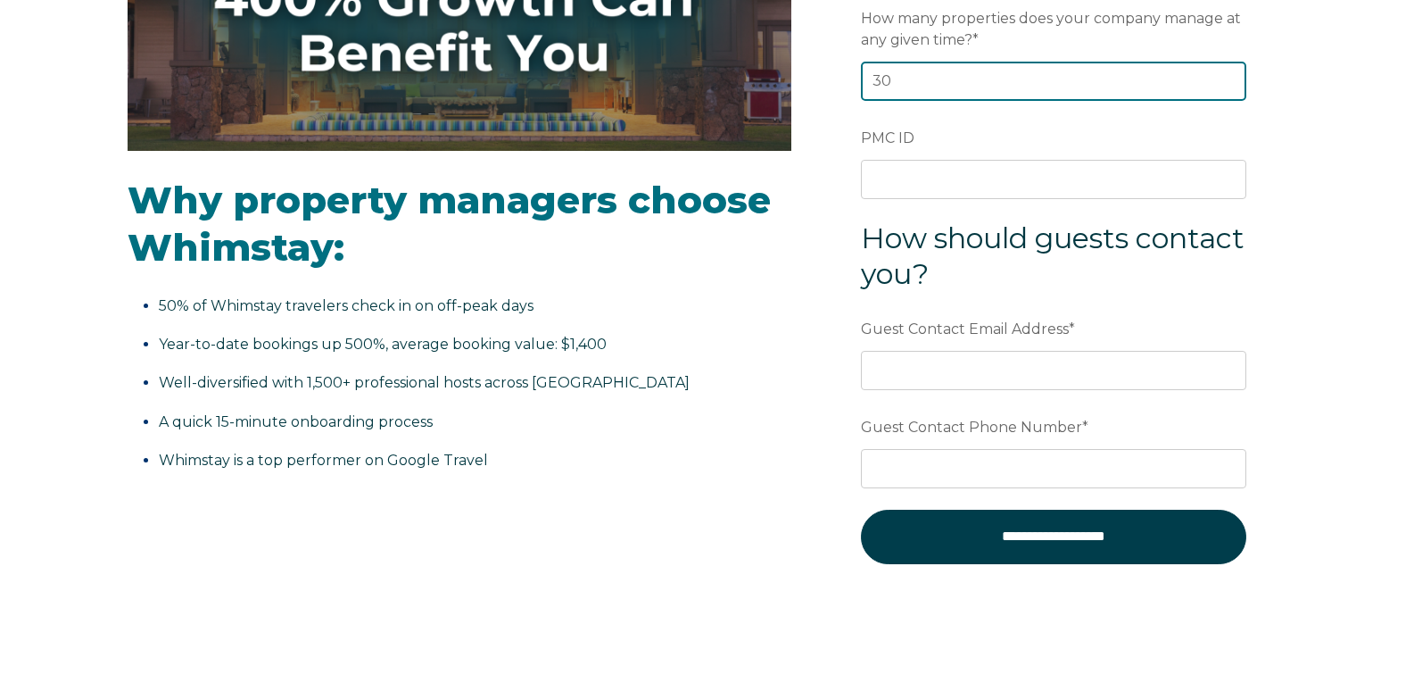
type input "30"
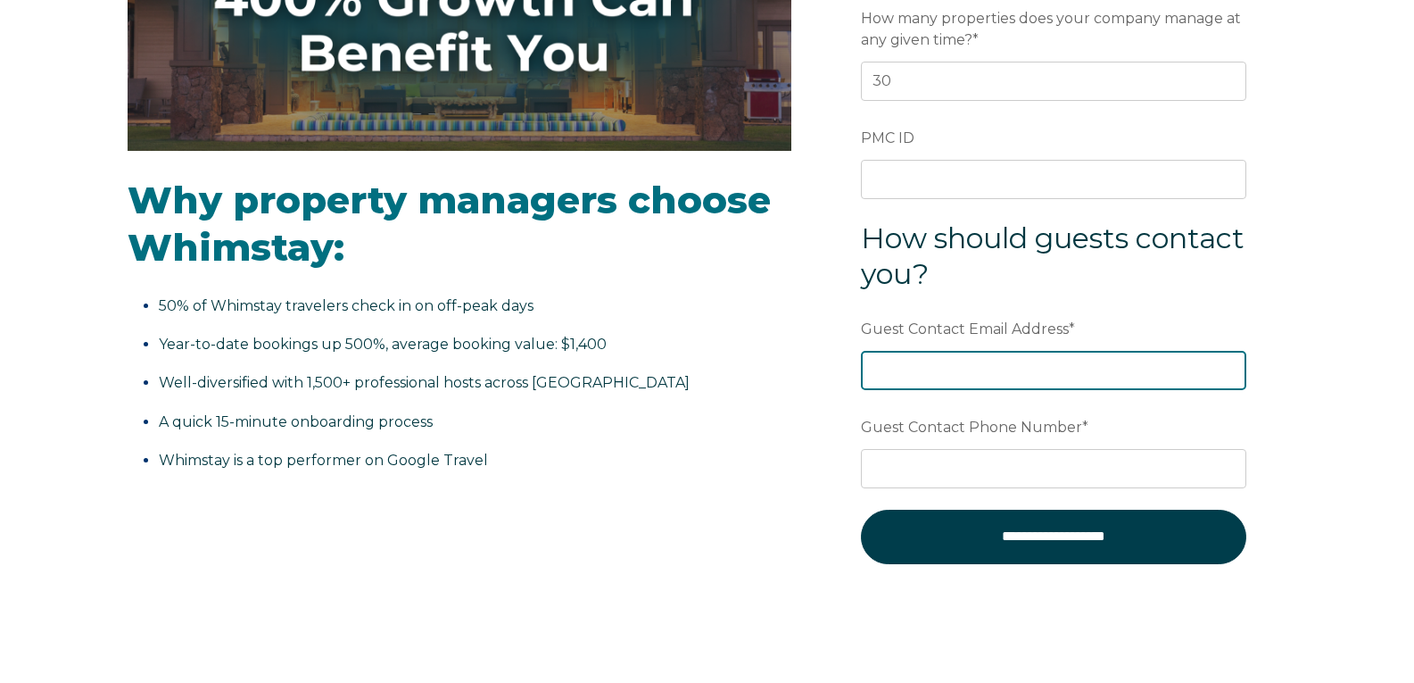
click at [909, 368] on input "Guest Contact Email Address *" at bounding box center [1053, 370] width 385 height 39
type input "[EMAIL_ADDRESS][DOMAIN_NAME]"
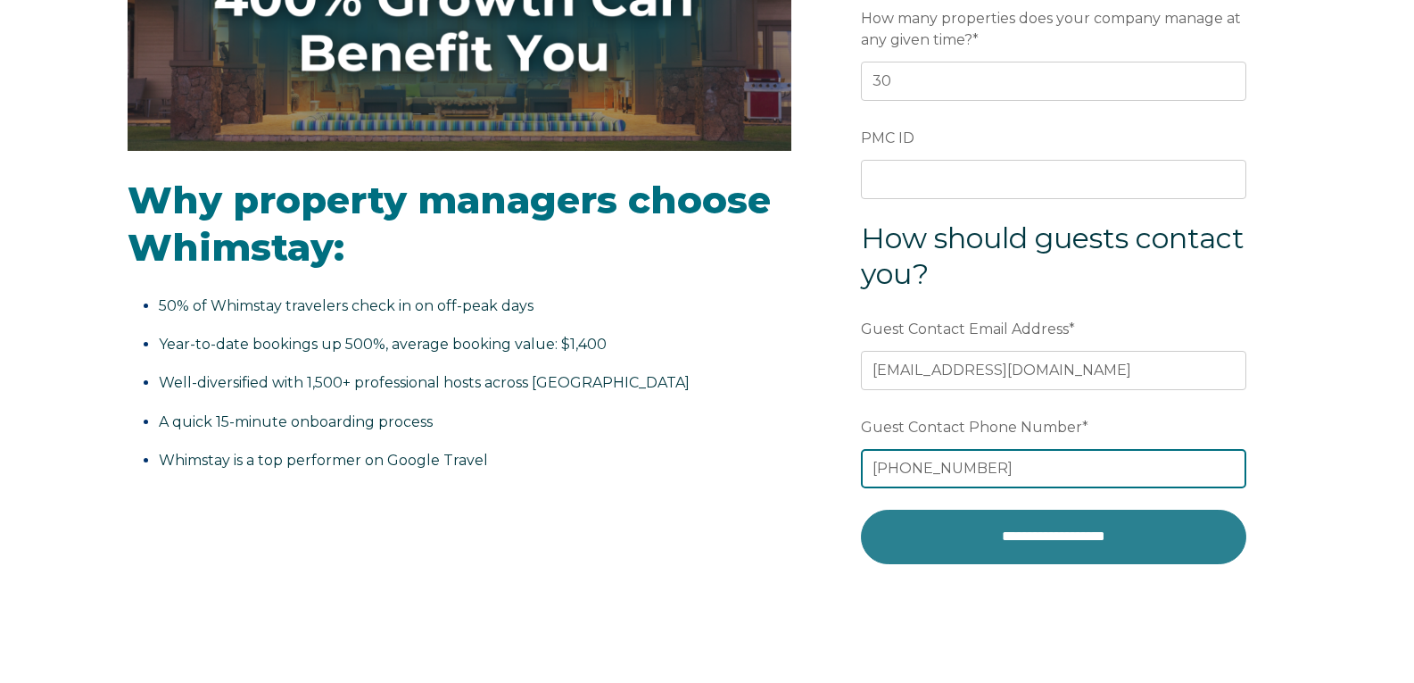
type input "310-780-3411"
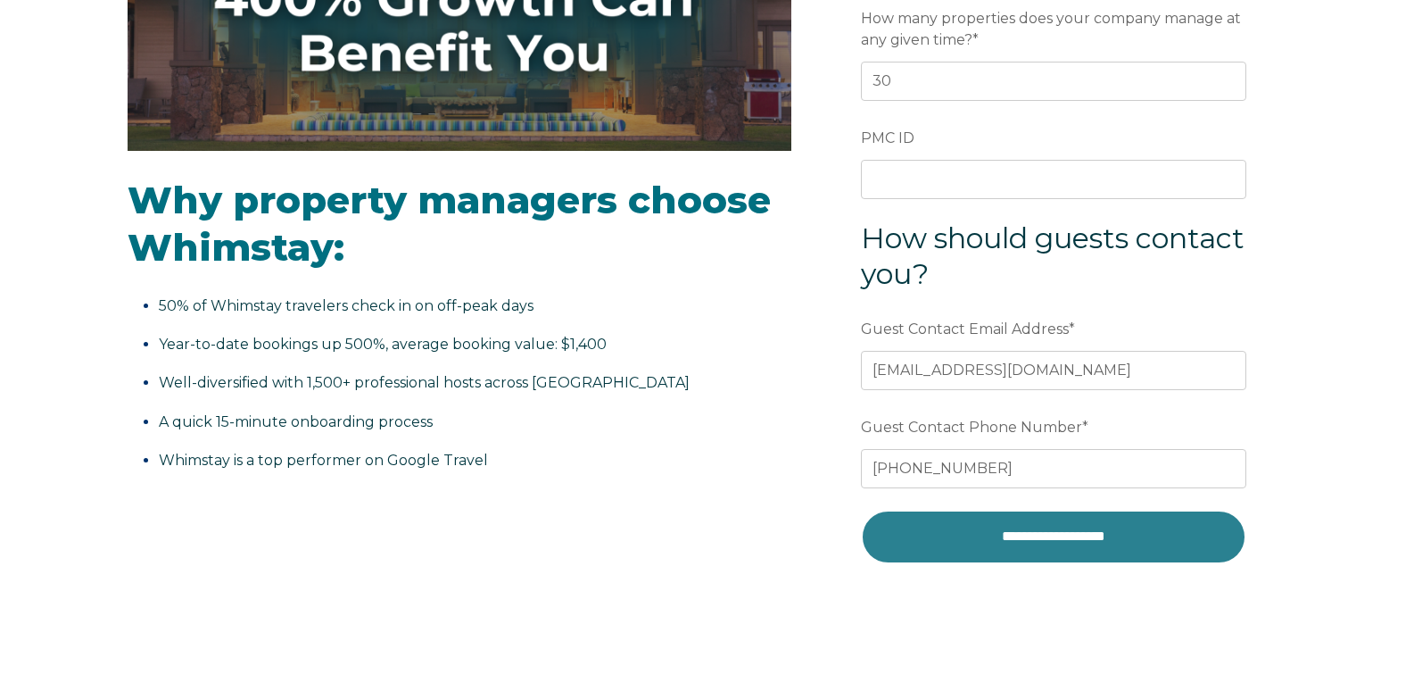
drag, startPoint x: 1006, startPoint y: 534, endPoint x: 1023, endPoint y: 549, distance: 22.9
click at [1022, 553] on input "**********" at bounding box center [1053, 536] width 385 height 54
